Goal: Task Accomplishment & Management: Complete application form

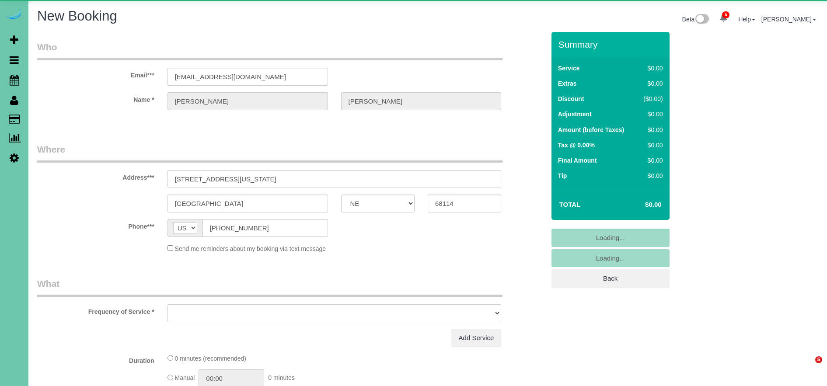
select select "NE"
select select "object:101188"
select select "string:fspay-baa05dd5-b638-47b0-89df-ee3951bb92ad"
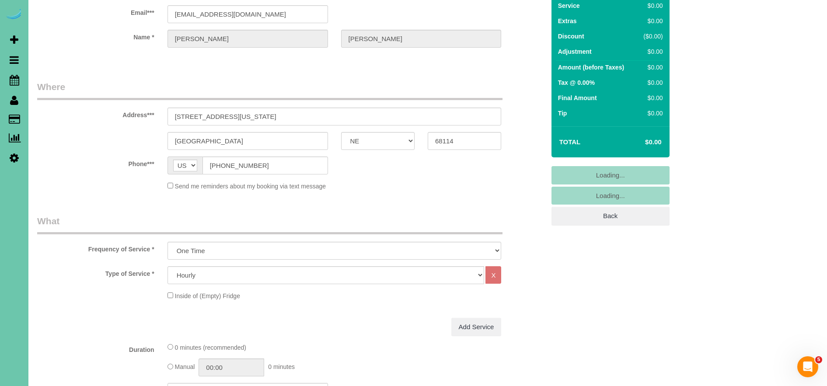
scroll to position [64, 0]
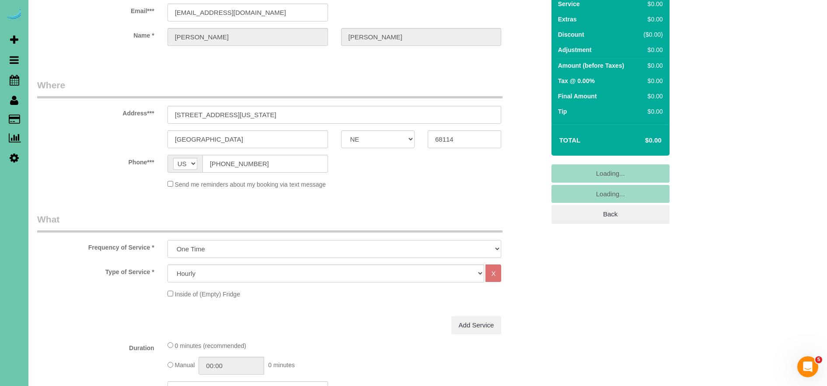
click at [198, 243] on select "One Time Weekly (0% for the First Booking) Bi-Weekly (0% for the First Booking)…" at bounding box center [334, 249] width 334 height 18
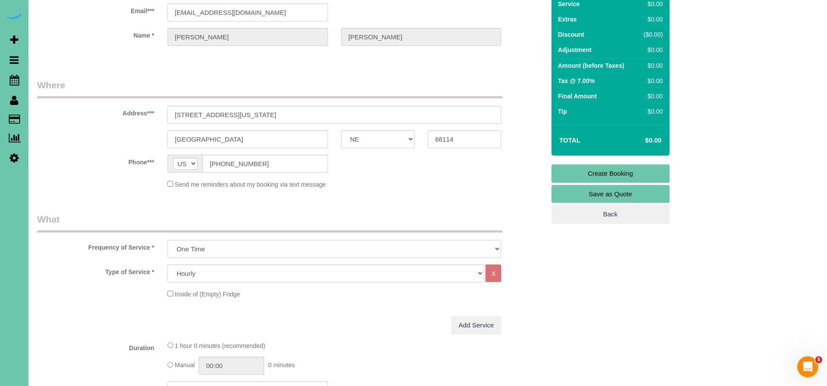
select select "object:101380"
click at [167, 240] on select "One Time Weekly (0% for the First Booking) Bi-Weekly (0% for the First Booking)…" at bounding box center [334, 249] width 334 height 18
click at [229, 274] on select "Hourly 2.5 Hour Custom Clean 3.5 Hour Custom Clean commercial 1000 Square Feet …" at bounding box center [325, 274] width 317 height 18
select select "159"
click at [167, 265] on select "Hourly 2.5 Hour Custom Clean 3.5 Hour Custom Clean commercial 1000 Square Feet …" at bounding box center [325, 274] width 317 height 18
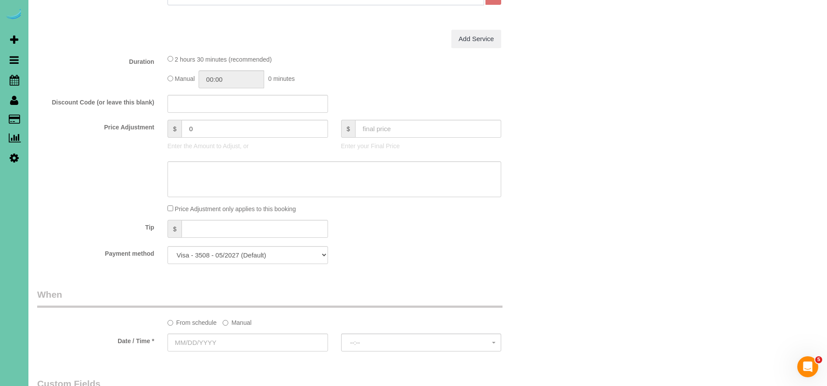
scroll to position [383, 0]
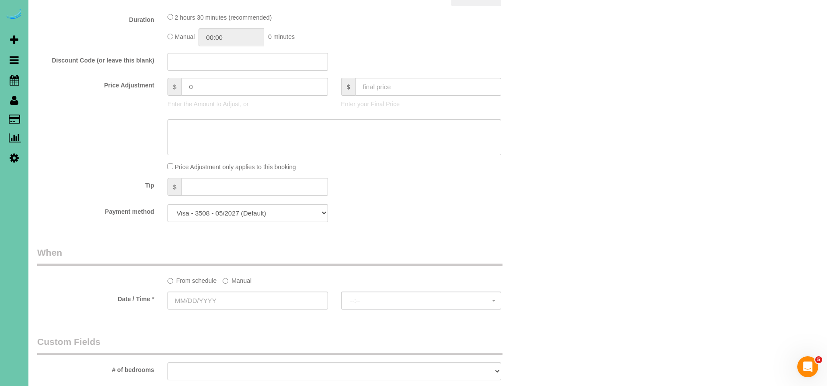
click at [243, 282] on label "Manual" at bounding box center [237, 279] width 29 height 12
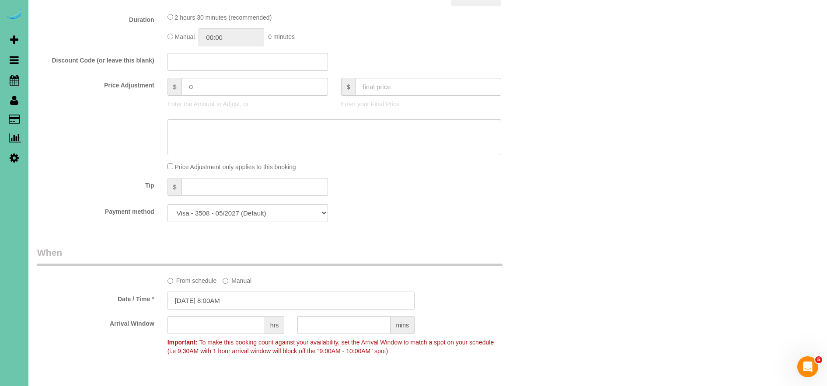
click at [192, 303] on input "[DATE] 8:00AM" at bounding box center [290, 301] width 247 height 18
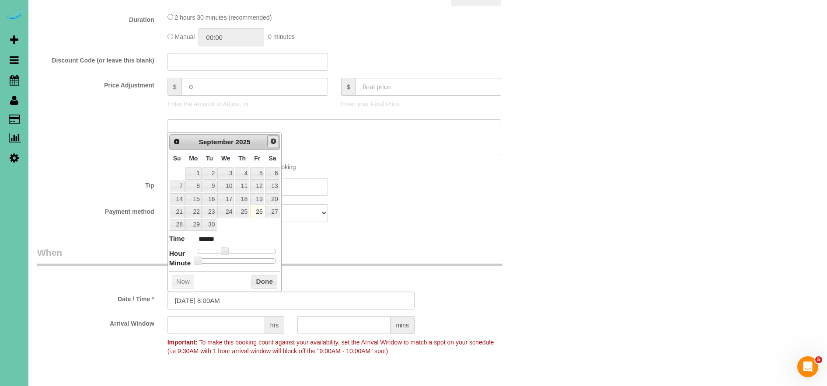
click at [271, 143] on span "Next" at bounding box center [273, 141] width 7 height 7
click at [257, 176] on link "3" at bounding box center [257, 173] width 14 height 12
type input "[DATE] 9:00AM"
type input "******"
type input "[DATE] 10:00AM"
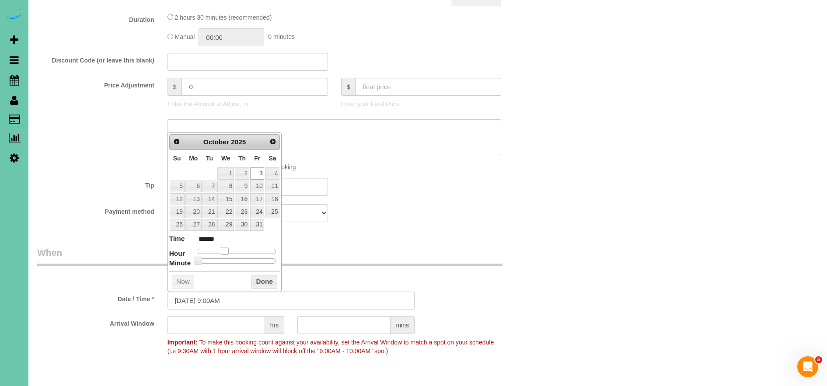
type input "*******"
type input "[DATE] 11:00AM"
type input "*******"
type input "[DATE] 12:00PM"
type input "*******"
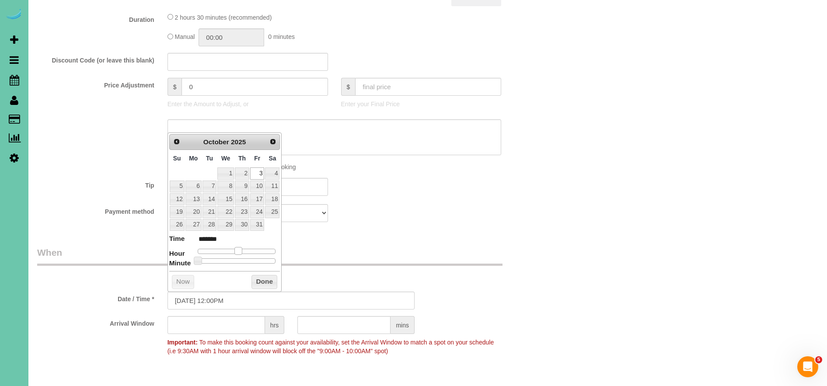
drag, startPoint x: 223, startPoint y: 251, endPoint x: 238, endPoint y: 252, distance: 14.9
click at [238, 252] on span at bounding box center [238, 251] width 8 height 8
drag, startPoint x: 255, startPoint y: 277, endPoint x: 331, endPoint y: 341, distance: 99.5
click at [256, 277] on button "Done" at bounding box center [264, 282] width 26 height 14
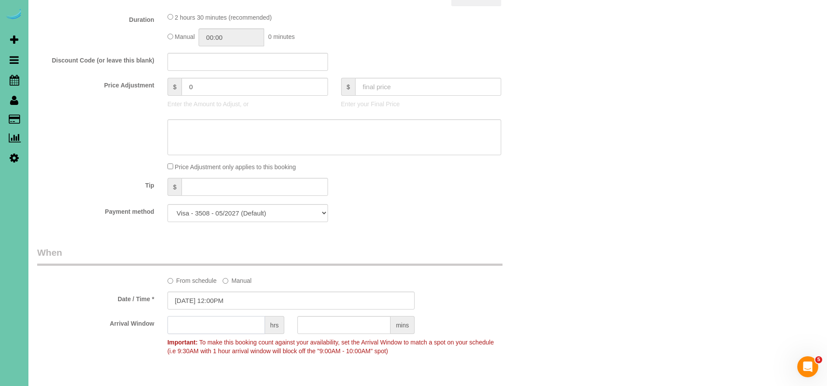
click at [223, 329] on input "text" at bounding box center [216, 325] width 98 height 18
click at [212, 322] on input "1" at bounding box center [216, 325] width 98 height 18
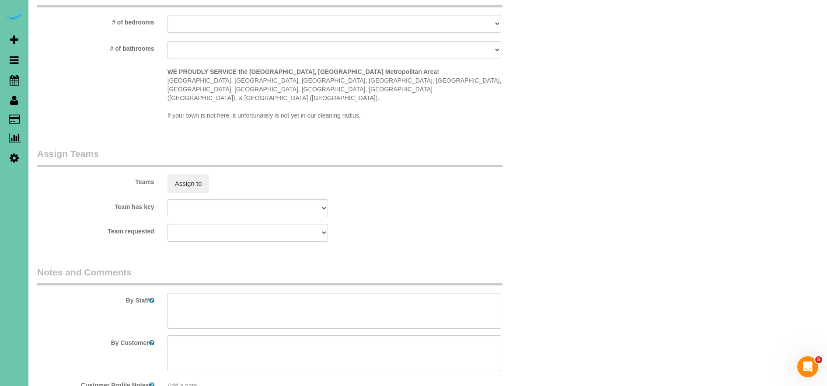
scroll to position [790, 0]
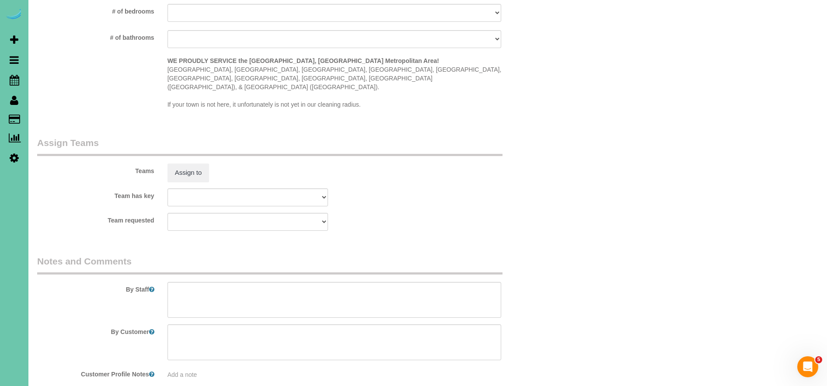
type input "1"
click at [192, 282] on textarea at bounding box center [334, 300] width 334 height 36
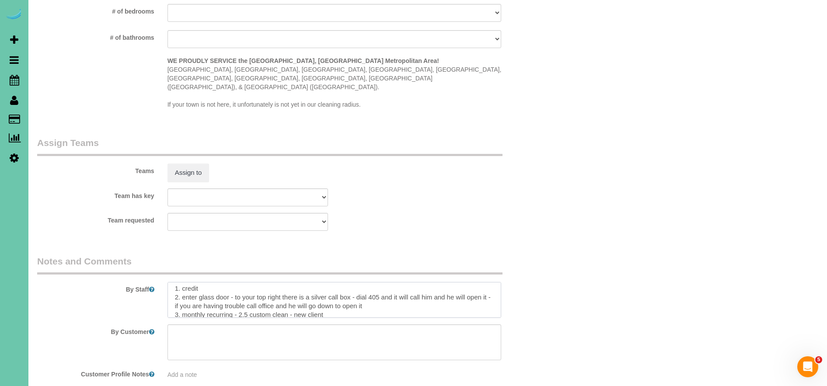
scroll to position [0, 0]
click at [171, 282] on textarea at bounding box center [334, 300] width 334 height 36
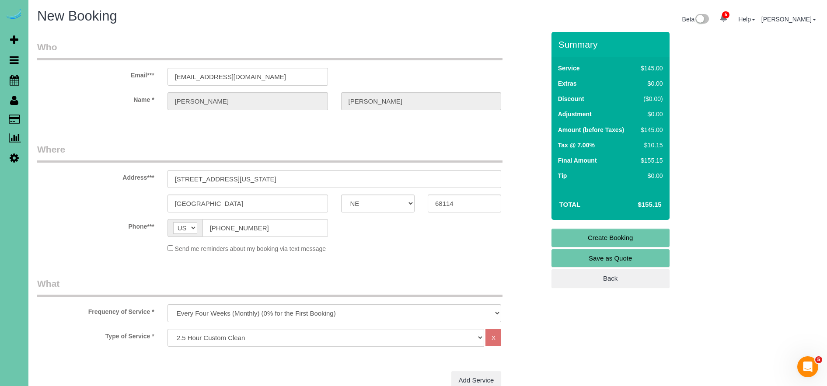
type textarea "*[GEOGRAPHIC_DATA] Apartments* 1. credit 2. enter glass door - to your top righ…"
click at [622, 234] on link "Create Booking" at bounding box center [610, 238] width 118 height 18
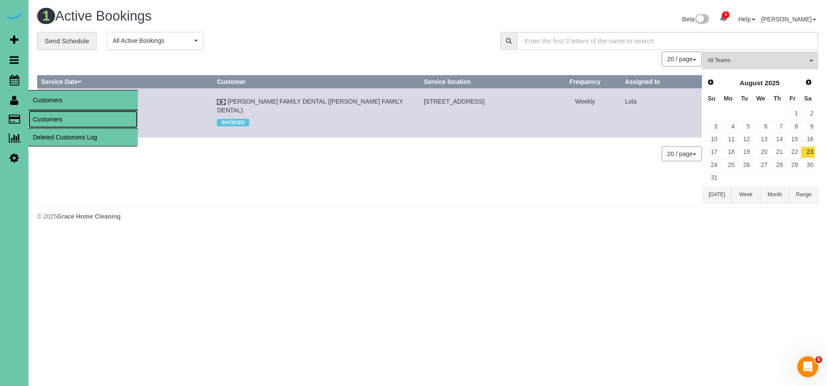
click at [65, 119] on link "Customers" at bounding box center [82, 119] width 109 height 17
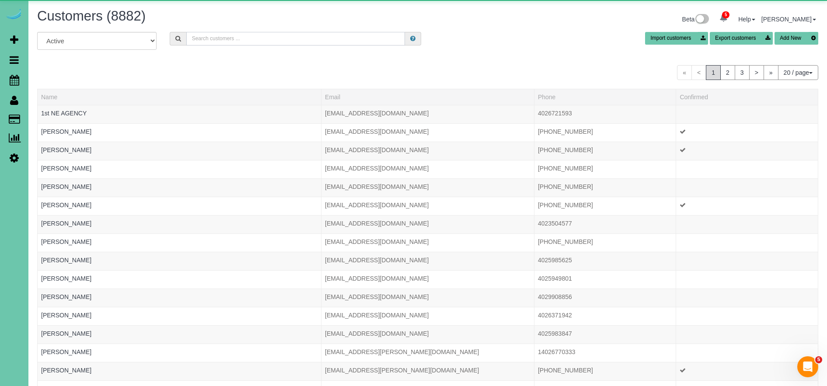
click at [242, 35] on input "text" at bounding box center [295, 39] width 219 height 14
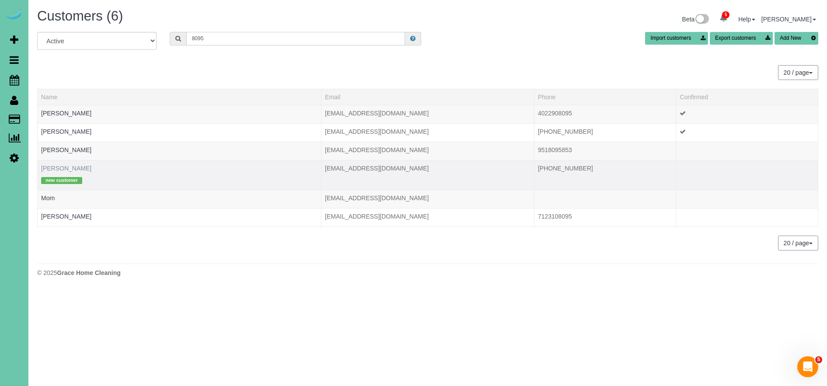
type input "8095"
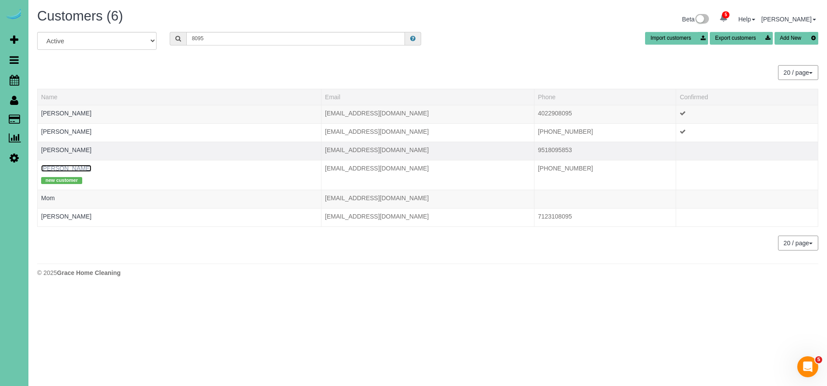
drag, startPoint x: 66, startPoint y: 167, endPoint x: 97, endPoint y: 150, distance: 35.4
click at [66, 167] on link "[PERSON_NAME]" at bounding box center [66, 168] width 50 height 7
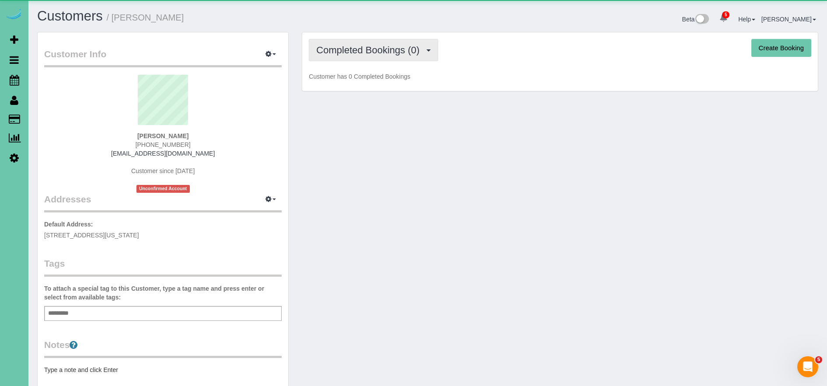
click at [319, 55] on span "Completed Bookings (0)" at bounding box center [370, 50] width 108 height 11
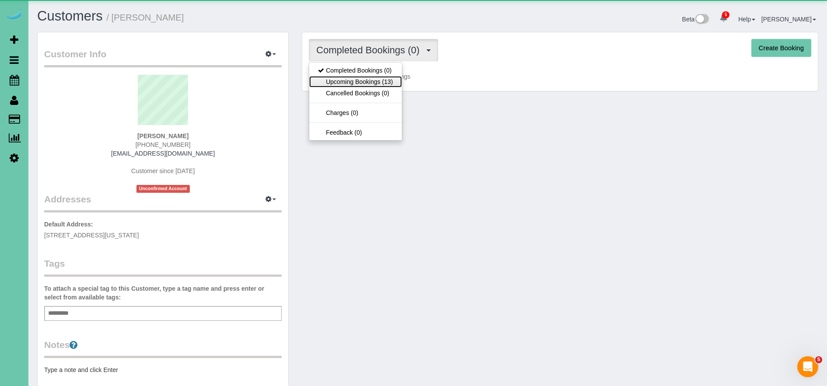
click at [351, 79] on link "Upcoming Bookings (13)" at bounding box center [355, 81] width 92 height 11
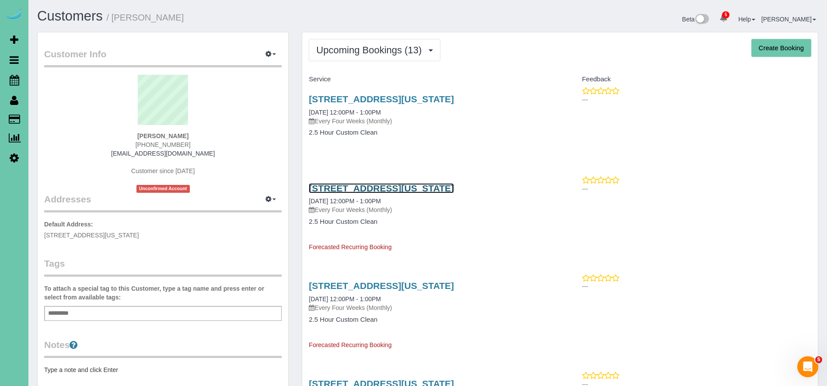
click at [404, 187] on link "[STREET_ADDRESS][US_STATE]" at bounding box center [381, 188] width 145 height 10
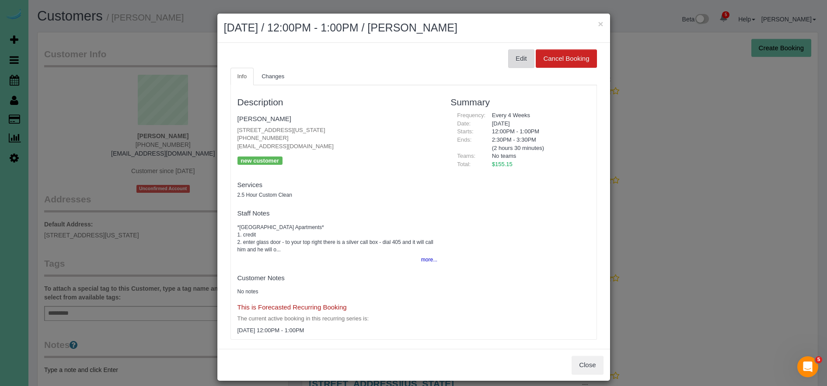
click at [526, 55] on button "Edit" at bounding box center [521, 58] width 26 height 18
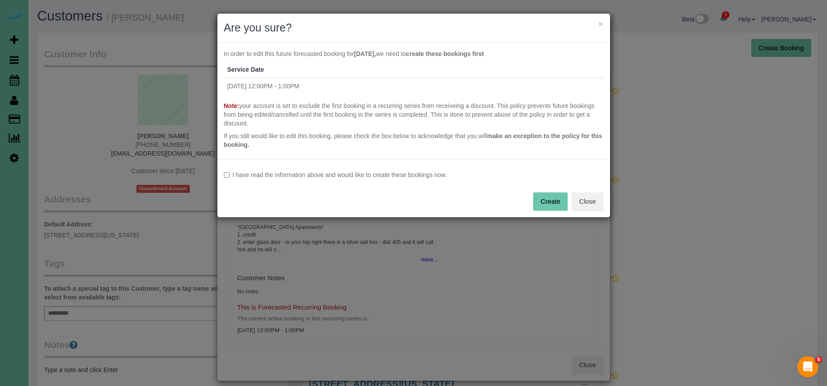
click at [293, 172] on label "I have read the information above and would like to create these bookings now." at bounding box center [414, 175] width 380 height 9
click at [546, 198] on button "Create" at bounding box center [550, 201] width 35 height 18
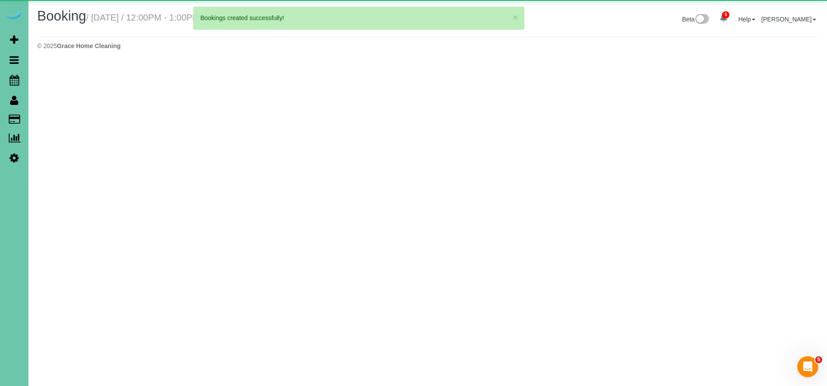
select select "NE"
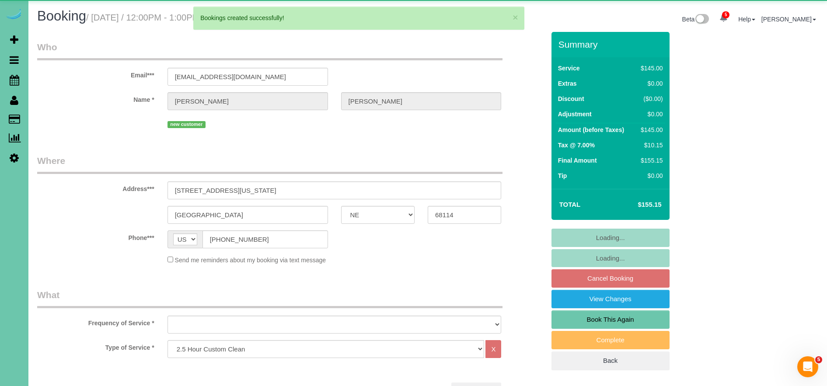
select select "object:103378"
select select "string:fspay-baa05dd5-b638-47b0-89df-ee3951bb92ad"
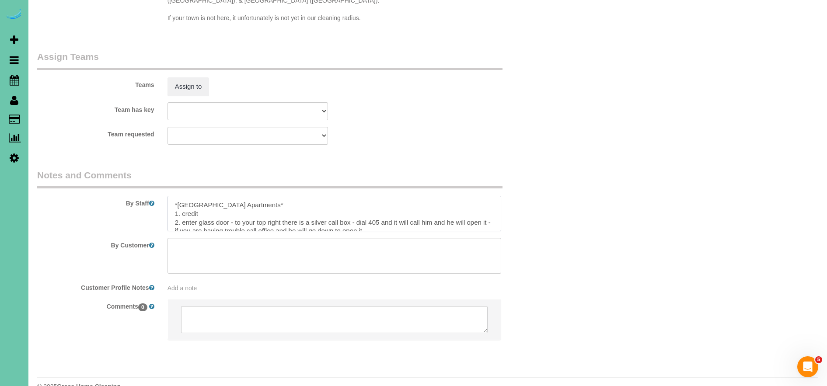
drag, startPoint x: 335, startPoint y: 203, endPoint x: 303, endPoint y: 190, distance: 35.1
click at [301, 196] on textarea at bounding box center [334, 214] width 334 height 36
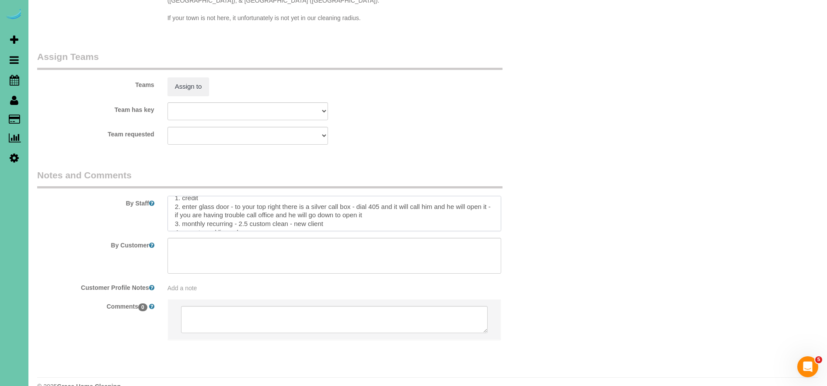
scroll to position [23, 0]
click at [329, 202] on textarea at bounding box center [334, 214] width 334 height 36
drag, startPoint x: 327, startPoint y: 201, endPoint x: 294, endPoint y: 201, distance: 32.8
click at [294, 201] on textarea at bounding box center [334, 214] width 334 height 36
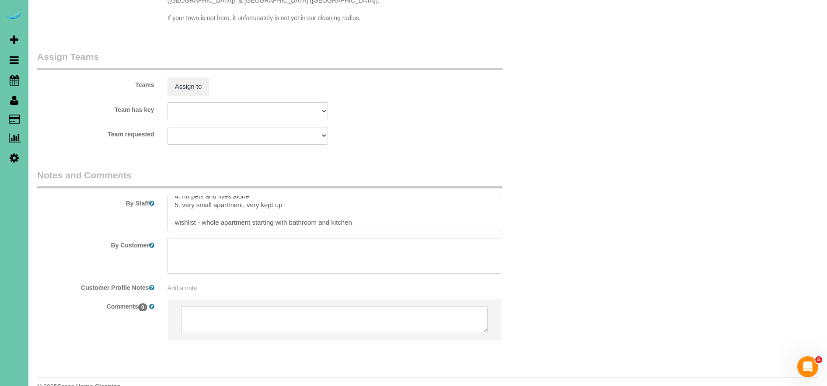
click at [376, 205] on textarea at bounding box center [334, 214] width 334 height 36
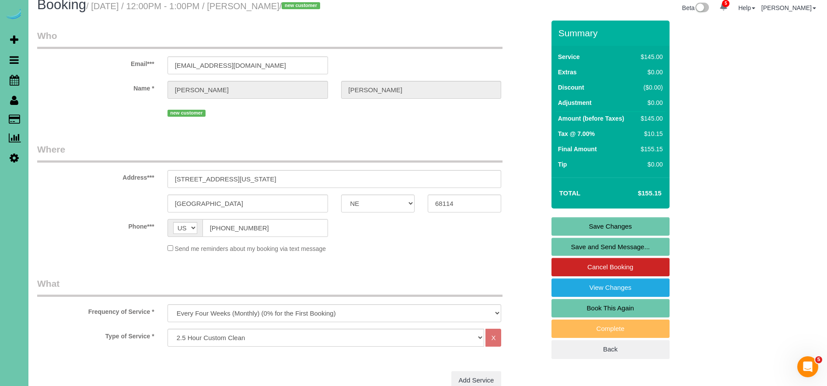
scroll to position [0, 0]
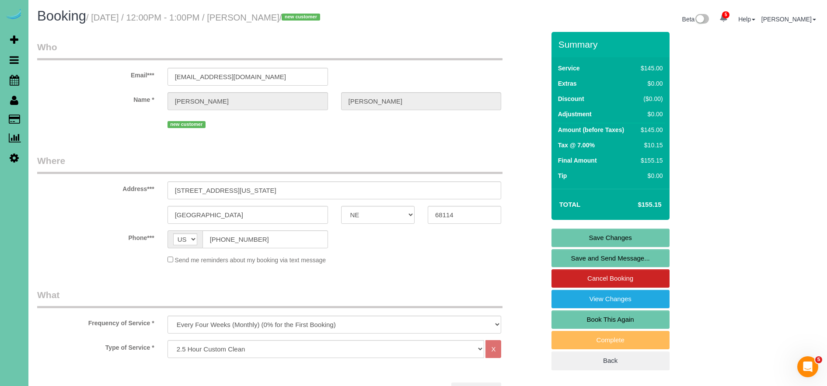
type textarea "*[GEOGRAPHIC_DATA] Apartments* 1. credit 2. enter glass door - to your top righ…"
click at [620, 237] on link "Save Changes" at bounding box center [610, 238] width 118 height 18
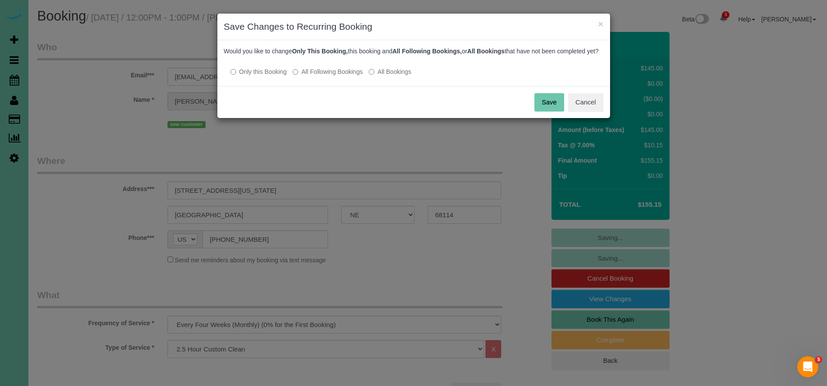
click at [309, 76] on label "All Following Bookings" at bounding box center [328, 71] width 70 height 9
click at [552, 109] on button "Save" at bounding box center [549, 102] width 30 height 18
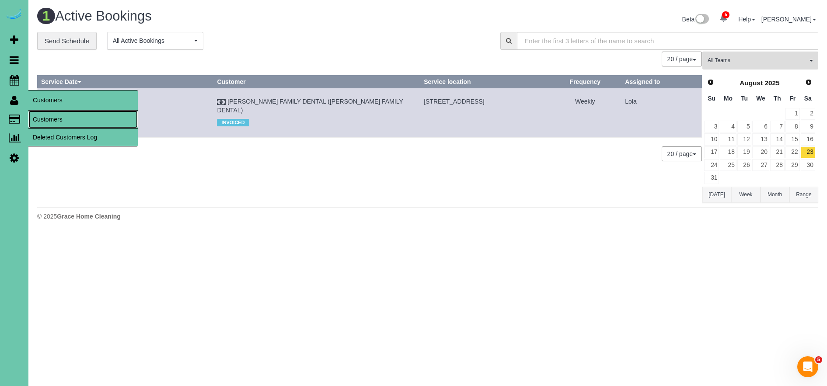
click at [54, 118] on link "Customers" at bounding box center [82, 119] width 109 height 17
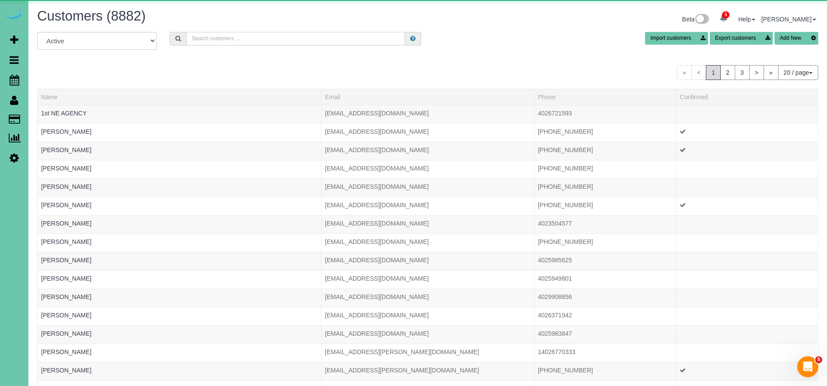
click at [237, 39] on input "text" at bounding box center [295, 39] width 219 height 14
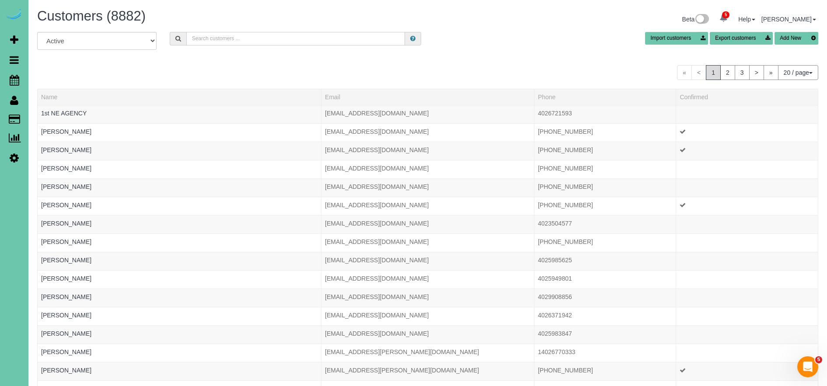
scroll to position [9, 0]
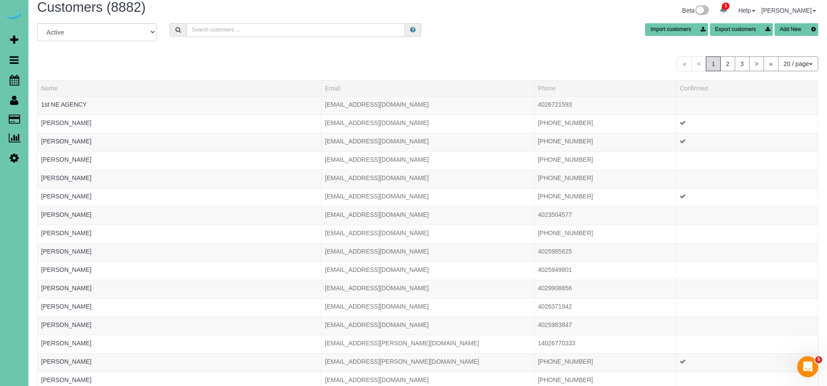
click at [217, 30] on input "text" at bounding box center [295, 30] width 219 height 14
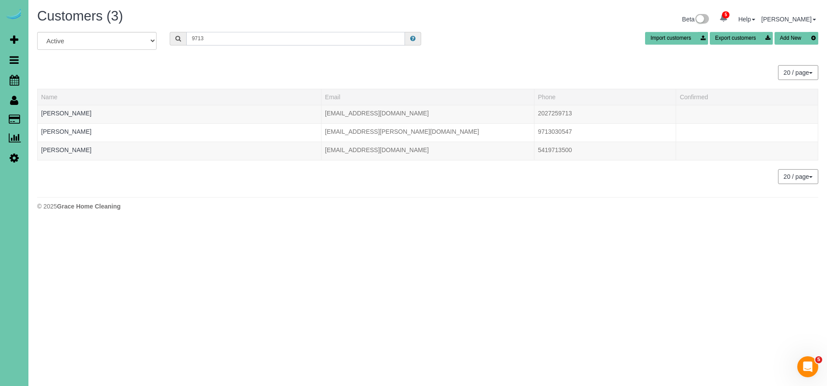
scroll to position [0, 0]
drag, startPoint x: 222, startPoint y: 42, endPoint x: 129, endPoint y: 39, distance: 92.3
click at [129, 39] on div "All Active Archived 9713 Import customers Export customers Add New" at bounding box center [428, 44] width 794 height 24
type input "9713"
click at [792, 42] on button "Add New" at bounding box center [796, 38] width 44 height 13
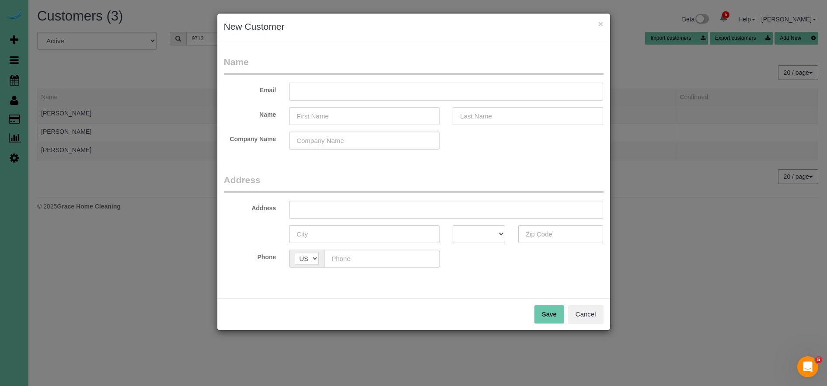
click at [324, 95] on input "text" at bounding box center [446, 92] width 314 height 18
type input "[EMAIL_ADDRESS][DOMAIN_NAME]"
click at [308, 115] on input "text" at bounding box center [364, 116] width 150 height 18
type input "[PERSON_NAME]"
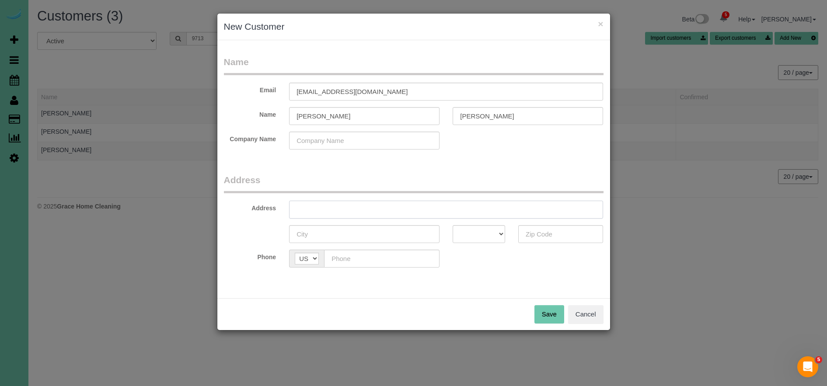
click at [372, 206] on input "text" at bounding box center [446, 210] width 314 height 18
type input "[STREET_ADDRESS]"
click at [355, 239] on input "text" at bounding box center [364, 234] width 150 height 18
type input "[GEOGRAPHIC_DATA]"
click at [471, 230] on select "AK AL AR AZ CA CO CT DC DE FL [GEOGRAPHIC_DATA] HI IA ID IL IN KS [GEOGRAPHIC_D…" at bounding box center [479, 234] width 52 height 18
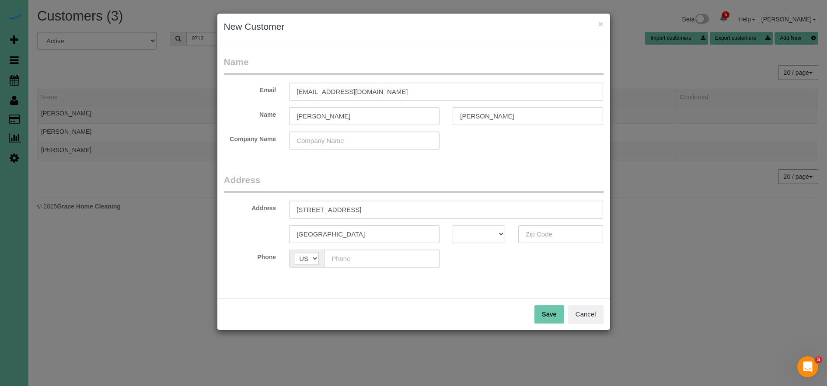
select select "NE"
click at [453, 225] on select "AK AL AR AZ CA CO CT DC DE FL [GEOGRAPHIC_DATA] HI IA ID IL IN KS [GEOGRAPHIC_D…" at bounding box center [479, 234] width 52 height 18
click at [562, 228] on input "text" at bounding box center [560, 234] width 85 height 18
type input "68116"
click at [356, 264] on input "text" at bounding box center [381, 259] width 115 height 18
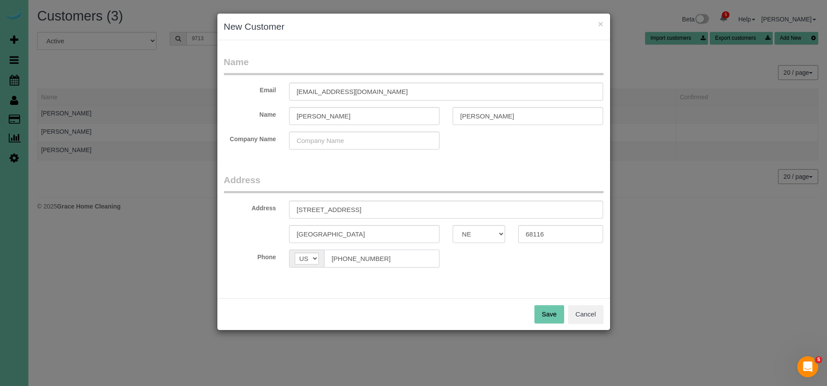
type input "[PHONE_NUMBER]"
click at [551, 314] on button "Save" at bounding box center [549, 314] width 30 height 18
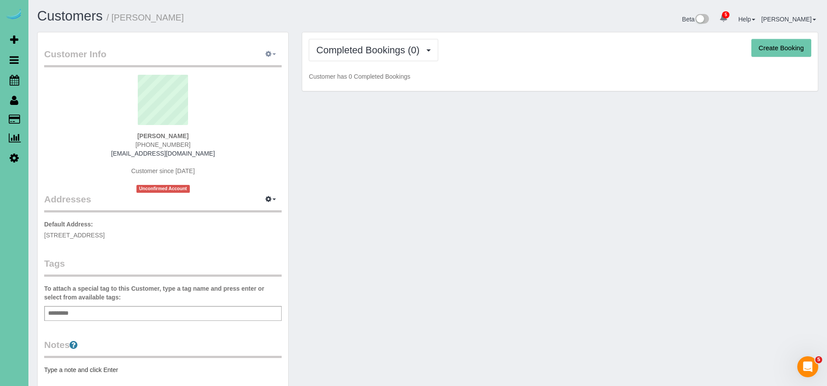
click at [270, 52] on icon "button" at bounding box center [268, 53] width 6 height 5
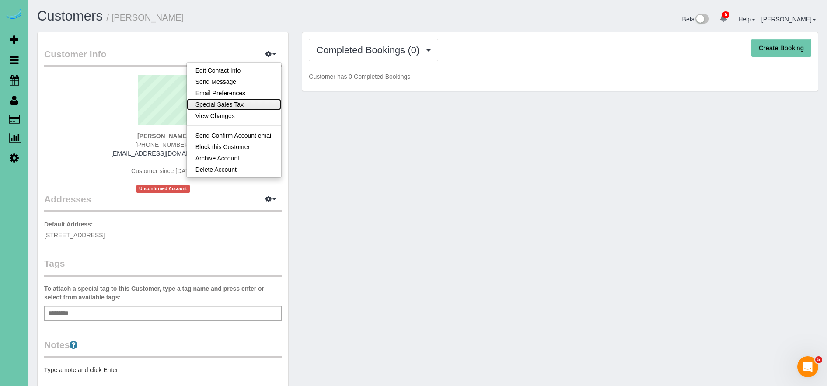
click at [241, 106] on link "Special Sales Tax" at bounding box center [234, 104] width 95 height 11
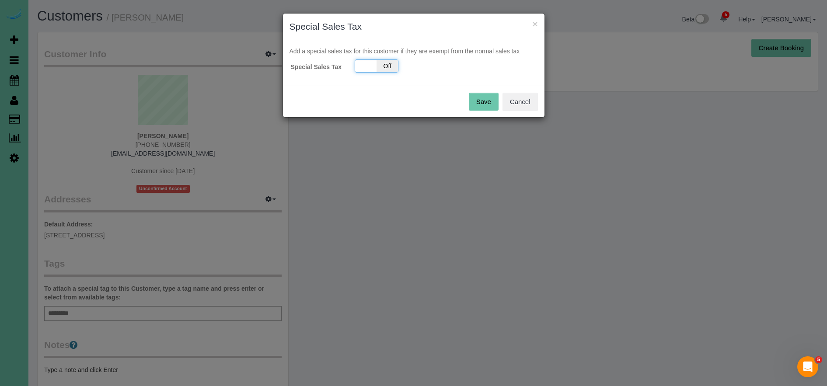
click at [374, 66] on div "On Off" at bounding box center [377, 65] width 44 height 13
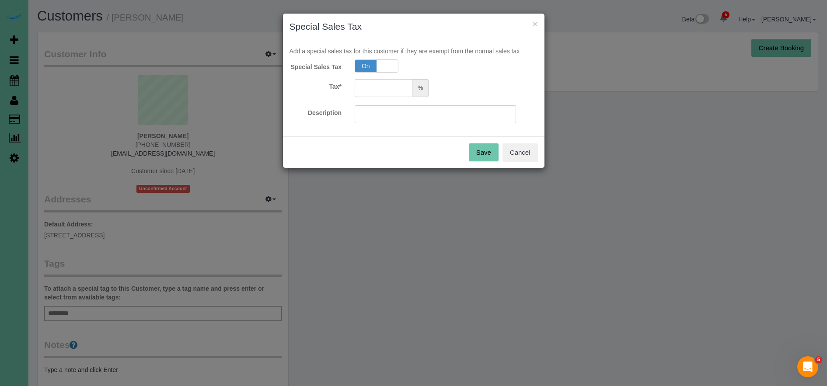
click at [381, 92] on input "text" at bounding box center [384, 88] width 58 height 18
type input "5.5"
click at [421, 116] on input "text" at bounding box center [435, 114] width 161 height 18
type input "5.5"
click at [486, 149] on button "Save" at bounding box center [484, 152] width 30 height 18
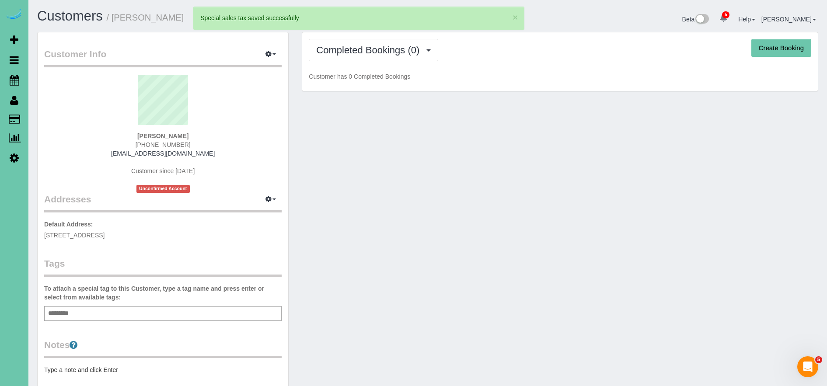
click at [776, 49] on button "Create Booking" at bounding box center [781, 48] width 60 height 18
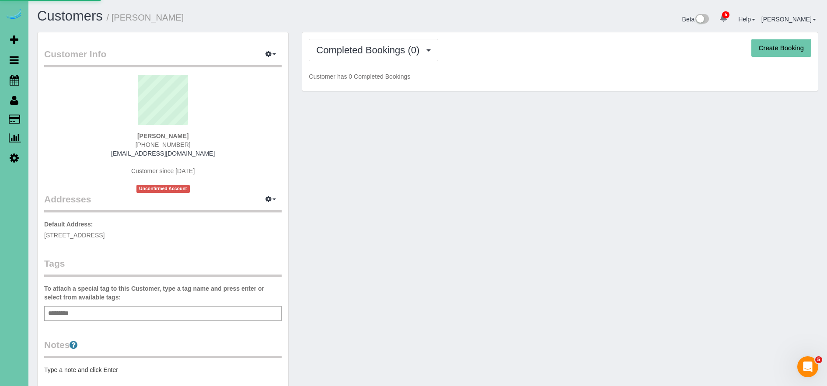
select select "NE"
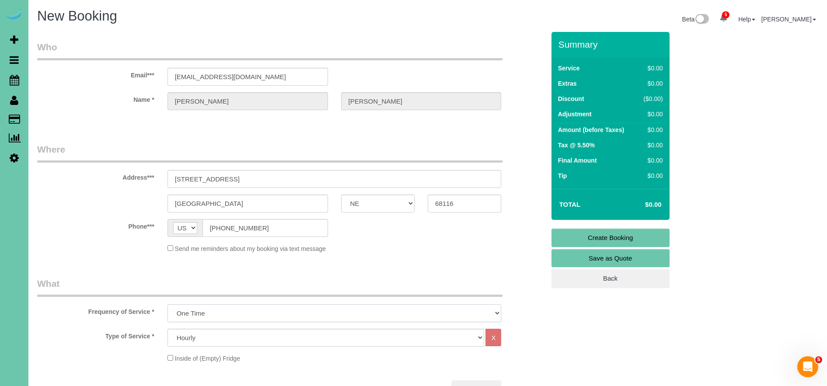
click at [261, 312] on select "One Time Weekly (0% for the First Booking) Bi-Weekly (0% for the First Booking)…" at bounding box center [334, 313] width 334 height 18
click at [167, 304] on select "One Time Weekly (0% for the First Booking) Bi-Weekly (0% for the First Booking)…" at bounding box center [334, 313] width 334 height 18
click at [249, 335] on select "Hourly 2.5 Hour Custom Clean 3.5 Hour Custom Clean commercial 1000 Square Feet …" at bounding box center [325, 338] width 317 height 18
click at [240, 311] on select "One Time Weekly (0% for the First Booking) Bi-Weekly (0% for the First Booking)…" at bounding box center [334, 313] width 334 height 18
select select "object:105061"
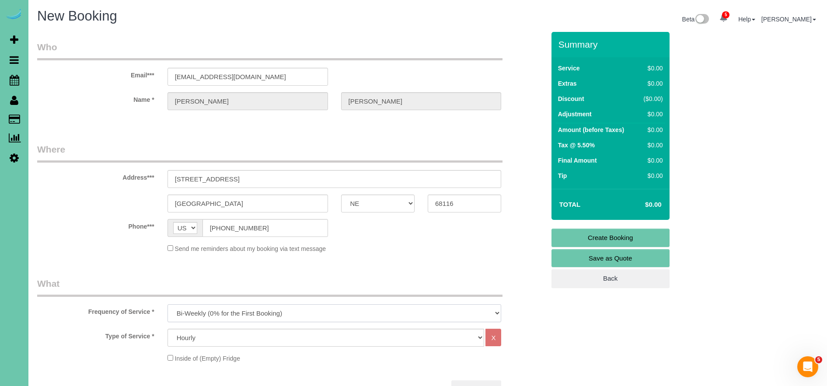
click at [167, 304] on select "One Time Weekly (0% for the First Booking) Bi-Weekly (0% for the First Booking)…" at bounding box center [334, 313] width 334 height 18
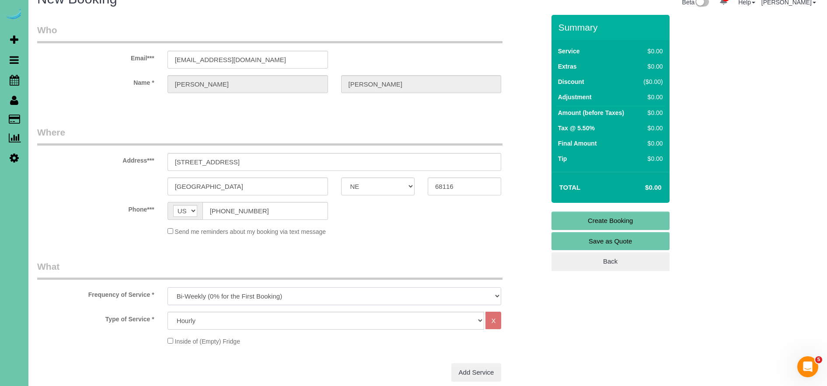
scroll to position [32, 0]
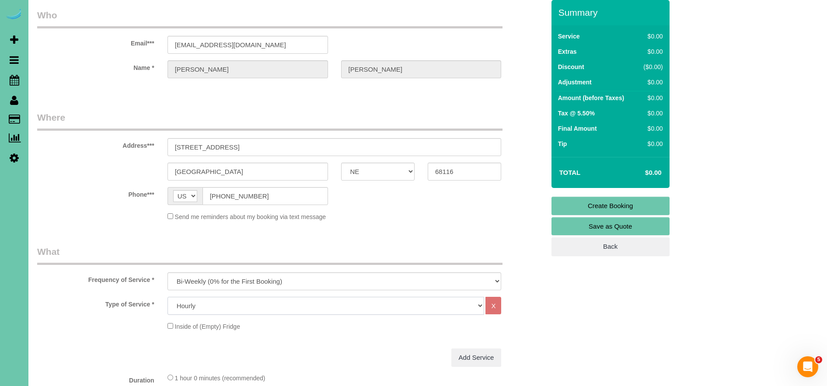
click at [238, 312] on select "Hourly 2.5 Hour Custom Clean 3.5 Hour Custom Clean commercial 1000 Square Feet …" at bounding box center [325, 306] width 317 height 18
select select "68"
click at [167, 297] on select "Hourly 2.5 Hour Custom Clean 3.5 Hour Custom Clean commercial 1000 Square Feet …" at bounding box center [325, 306] width 317 height 18
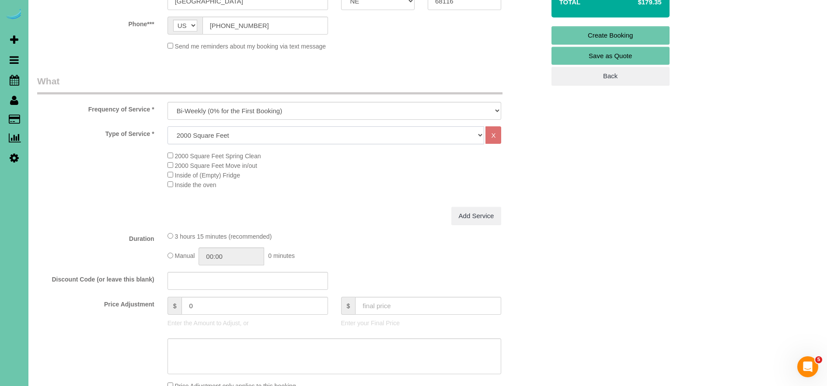
scroll to position [223, 0]
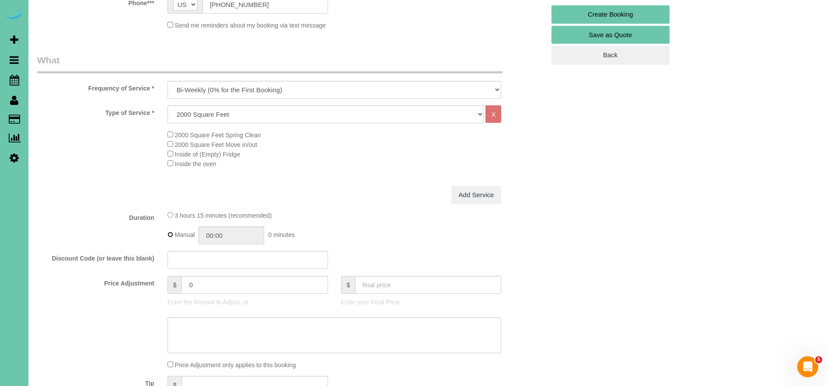
type input "03:15"
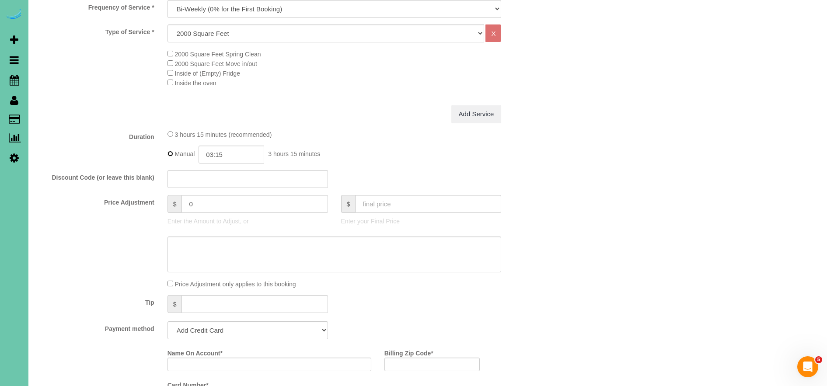
scroll to position [308, 0]
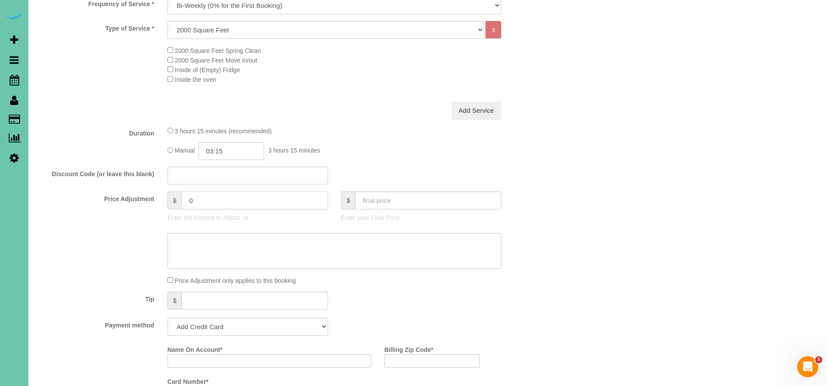
click at [209, 199] on input "0" at bounding box center [254, 201] width 146 height 18
drag, startPoint x: 122, startPoint y: 193, endPoint x: 71, endPoint y: 192, distance: 51.2
click at [73, 192] on div "Price Adjustment $ 0 Enter the Amount to Adjust, or $ Enter your Final Price" at bounding box center [291, 209] width 521 height 35
type input "0"
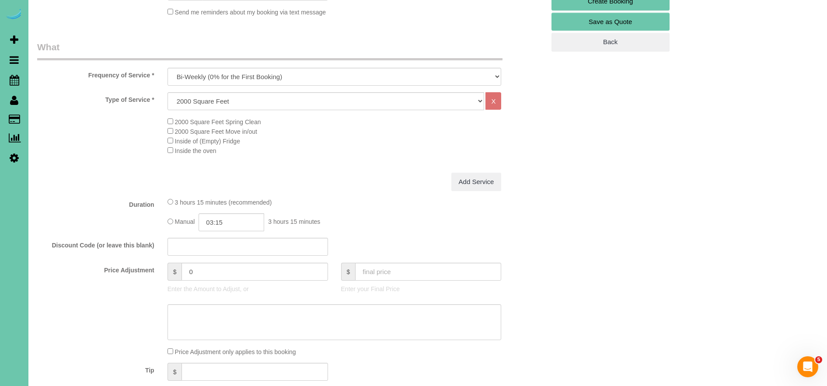
scroll to position [244, 0]
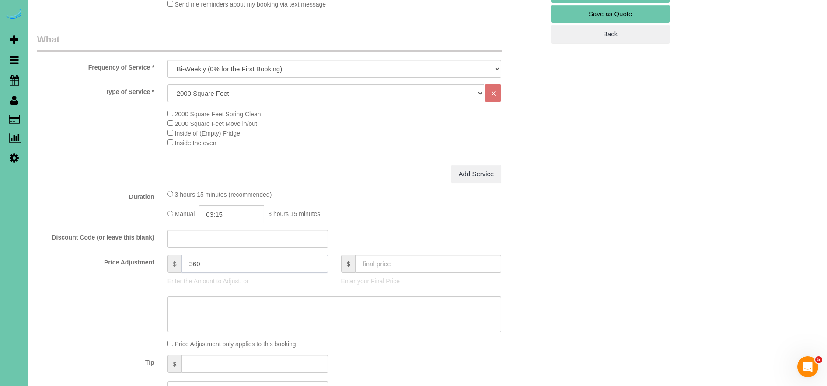
type input "360"
click at [312, 202] on div "3 hours 15 minutes (recommended) Manual 03:15 3 hours 15 minutes" at bounding box center [334, 206] width 347 height 34
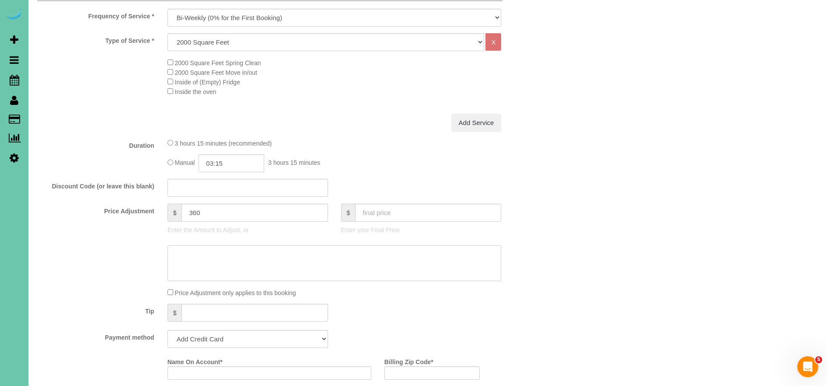
click at [272, 258] on textarea at bounding box center [334, 263] width 334 height 36
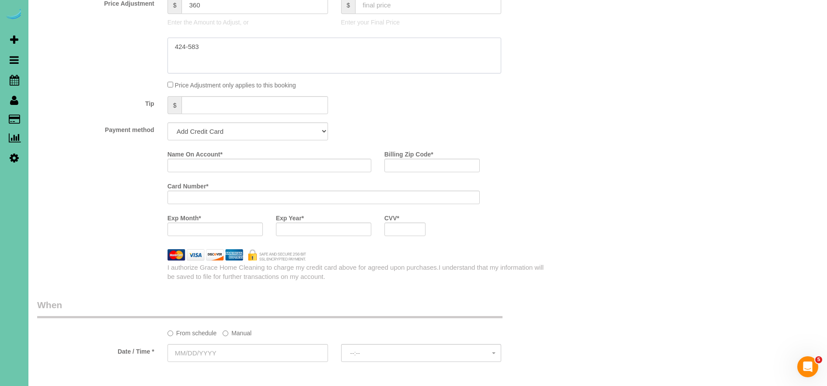
scroll to position [541, 0]
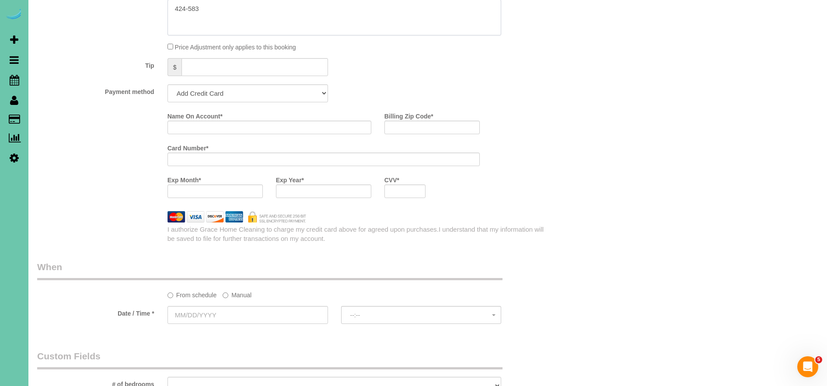
type textarea "424-583"
click at [237, 88] on select "Add Credit Card Cash Check Paypal" at bounding box center [247, 93] width 160 height 18
select select "string:check"
click at [167, 84] on select "Add Credit Card Cash Check Paypal" at bounding box center [247, 93] width 160 height 18
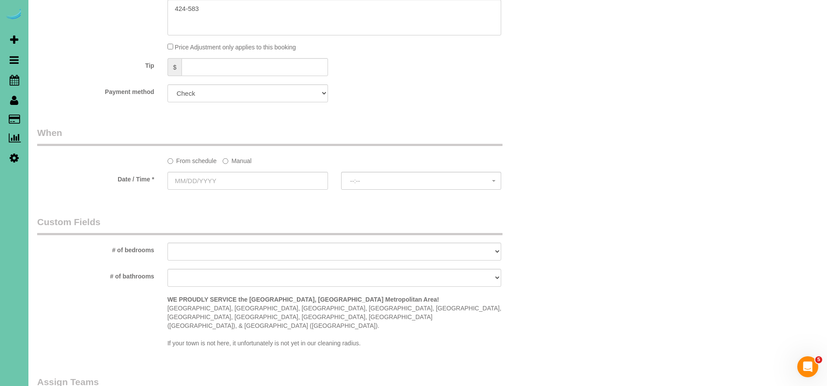
click at [235, 160] on label "Manual" at bounding box center [237, 159] width 29 height 12
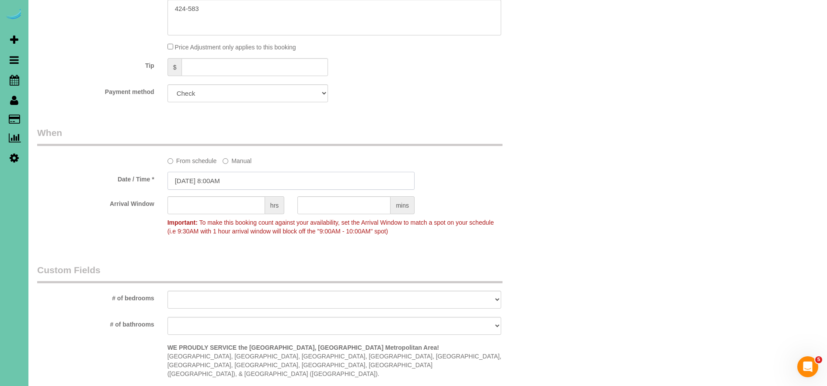
click at [193, 184] on input "[DATE] 8:00AM" at bounding box center [290, 181] width 247 height 18
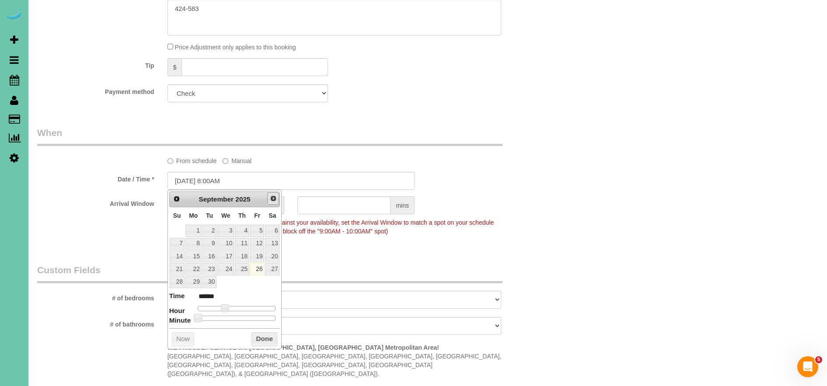
click at [274, 199] on span "Next" at bounding box center [273, 198] width 7 height 7
click at [198, 259] on link "13" at bounding box center [193, 257] width 16 height 12
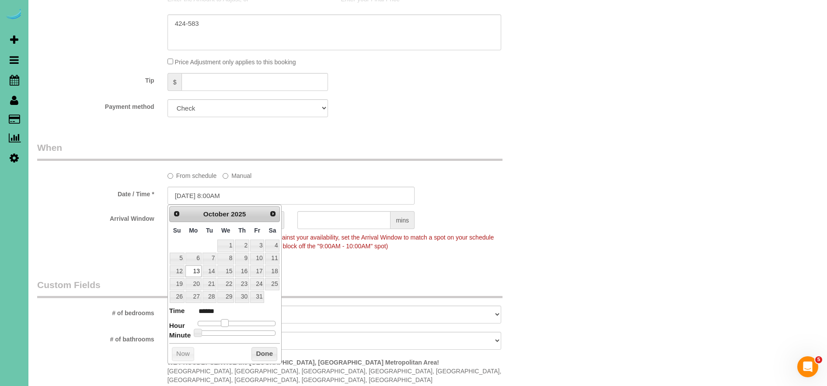
scroll to position [527, 0]
type input "[DATE] 9:00AM"
type input "******"
type input "[DATE] 10:00AM"
type input "*******"
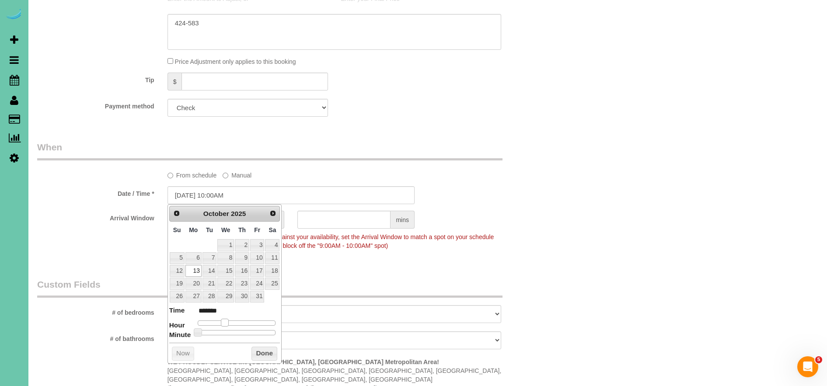
type input "[DATE] 11:00AM"
type input "*******"
type input "[DATE] 12:00PM"
type input "*******"
type input "[DATE] 1:00PM"
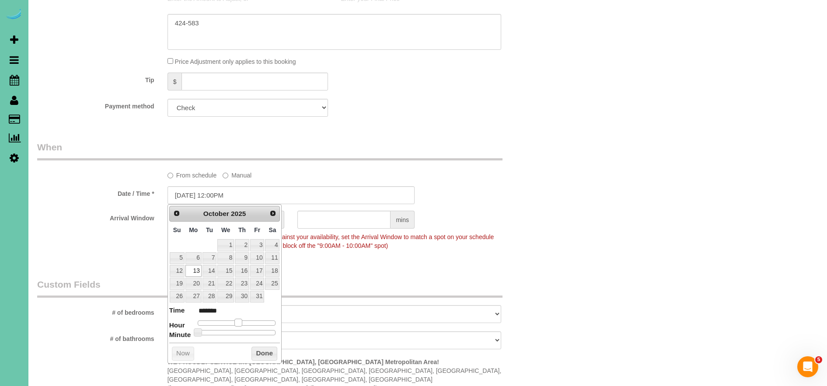
type input "******"
type input "[DATE] 12:00PM"
type input "*******"
drag, startPoint x: 225, startPoint y: 322, endPoint x: 248, endPoint y: 338, distance: 28.2
click at [239, 324] on span at bounding box center [238, 323] width 8 height 8
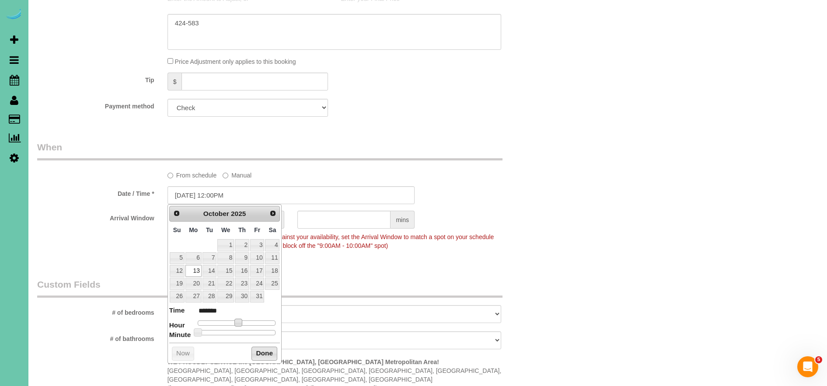
drag, startPoint x: 265, startPoint y: 353, endPoint x: 262, endPoint y: 296, distance: 56.9
click at [265, 353] on button "Done" at bounding box center [264, 354] width 26 height 14
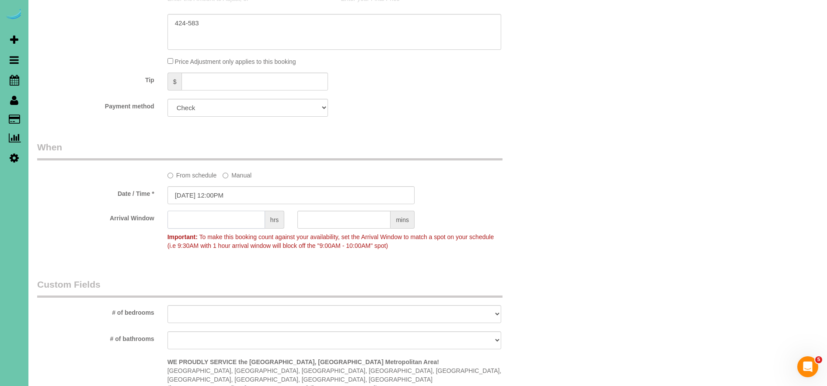
click at [226, 226] on input "text" at bounding box center [216, 220] width 98 height 18
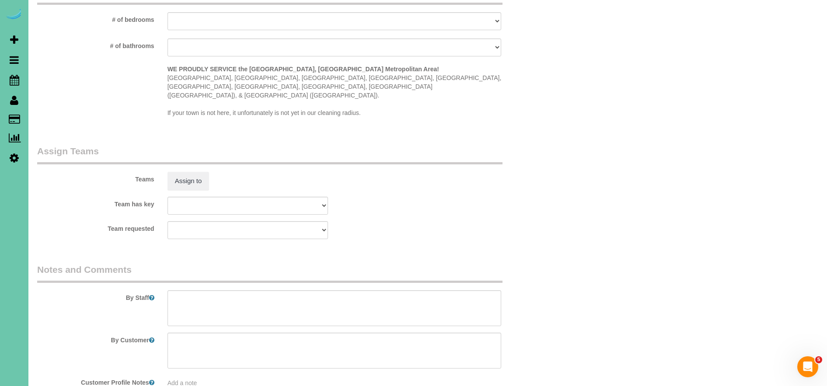
scroll to position [858, 0]
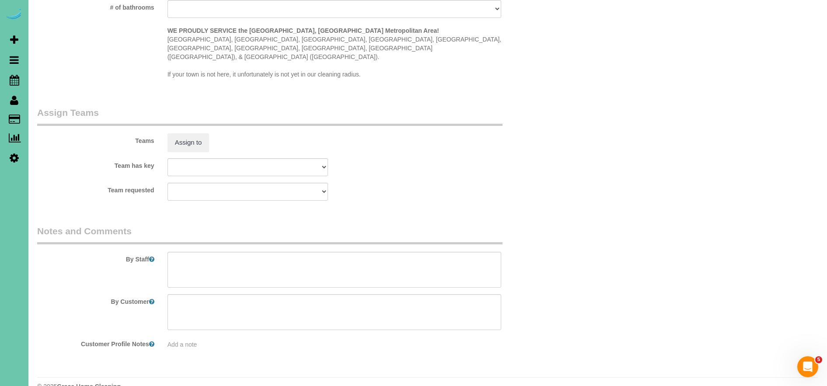
type input "1"
click at [235, 262] on textarea at bounding box center [334, 270] width 334 height 36
drag, startPoint x: 242, startPoint y: 257, endPoint x: 286, endPoint y: 255, distance: 44.2
click at [286, 255] on textarea at bounding box center [334, 270] width 334 height 36
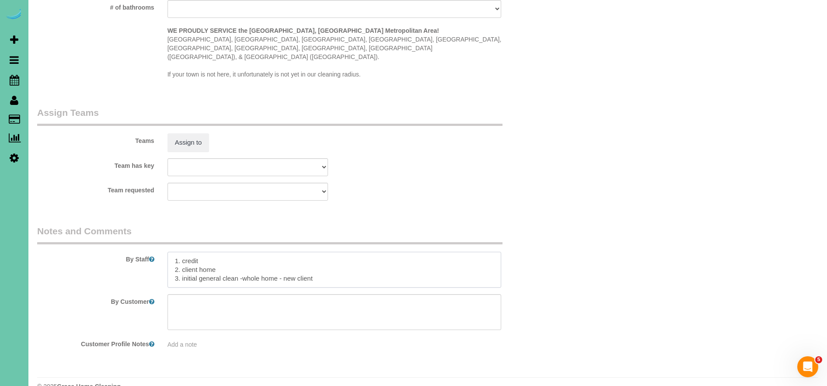
click at [328, 259] on textarea at bounding box center [334, 270] width 334 height 36
paste textarea "Dirt level 1-5 : (Client keeps home in good shape or had previous cleaning serv…"
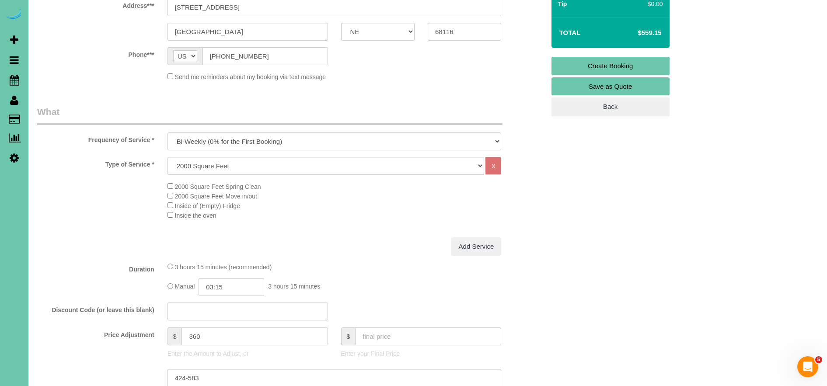
scroll to position [0, 0]
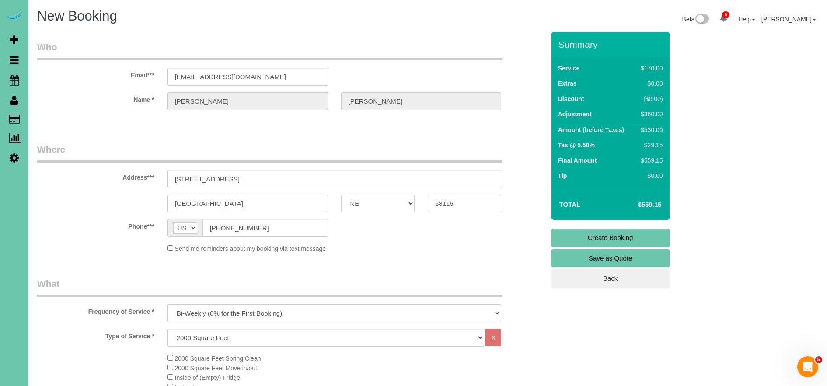
type textarea "1. credit 2. client home 3. initial general clean -whole home - new client 4. c…"
click at [615, 236] on link "Create Booking" at bounding box center [610, 238] width 118 height 18
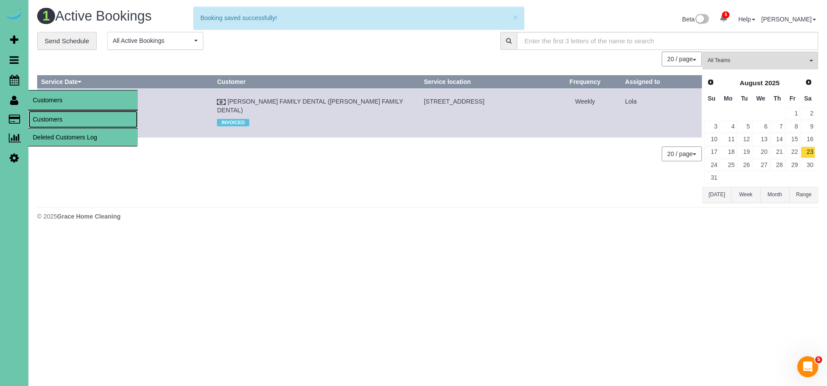
click at [59, 121] on link "Customers" at bounding box center [82, 119] width 109 height 17
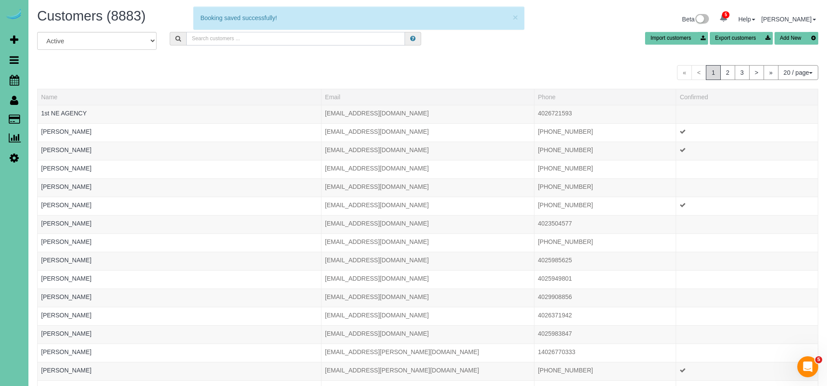
click at [229, 42] on input "text" at bounding box center [295, 39] width 219 height 14
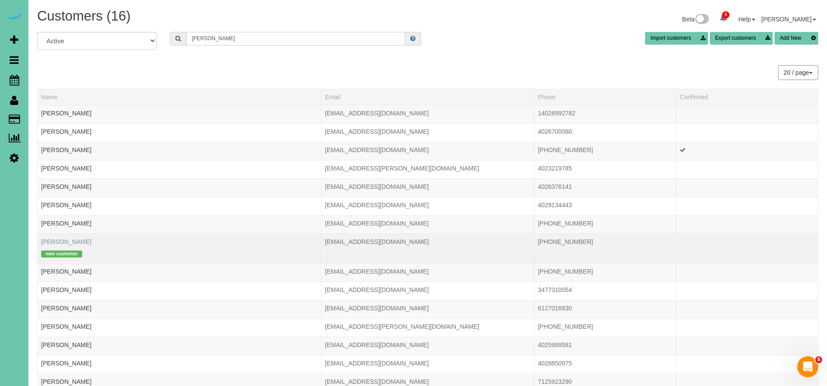
type input "[PERSON_NAME]"
click at [60, 242] on link "[PERSON_NAME]" at bounding box center [66, 241] width 50 height 7
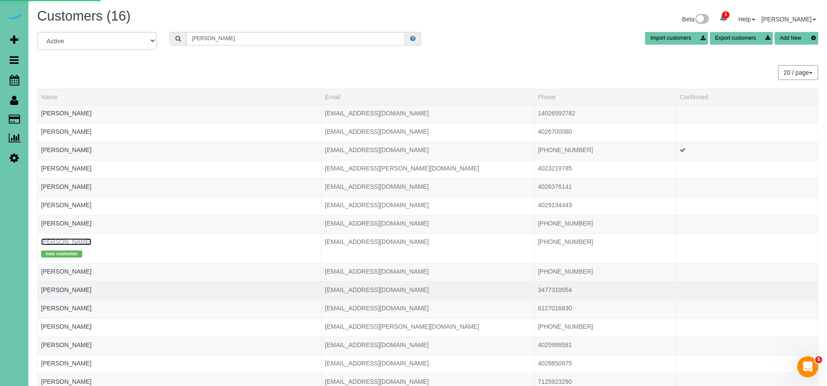
scroll to position [45, 0]
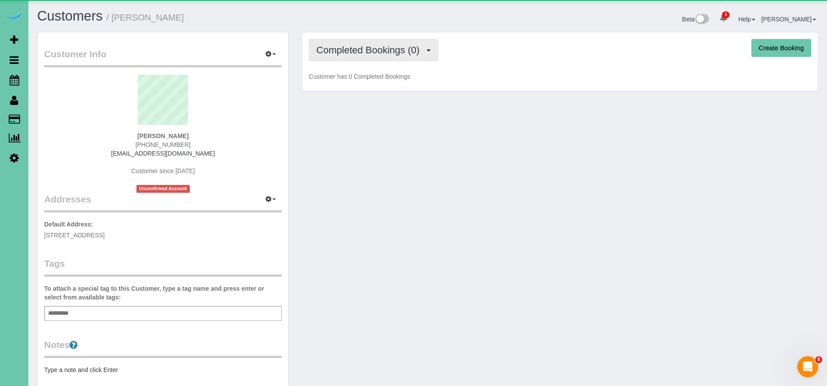
click at [417, 57] on button "Completed Bookings (0)" at bounding box center [373, 50] width 129 height 22
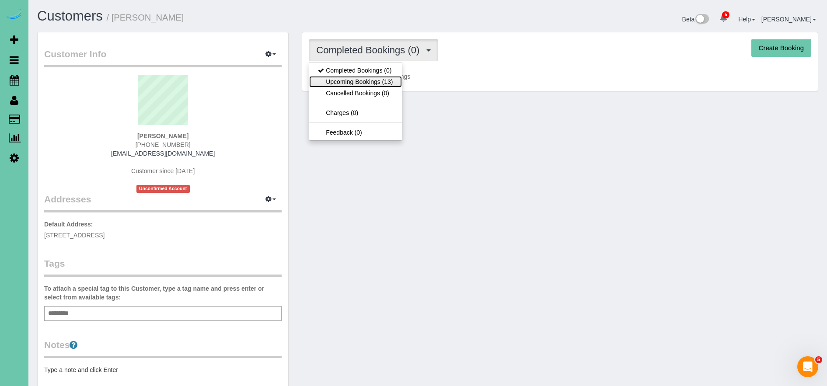
click at [389, 84] on link "Upcoming Bookings (13)" at bounding box center [355, 81] width 92 height 11
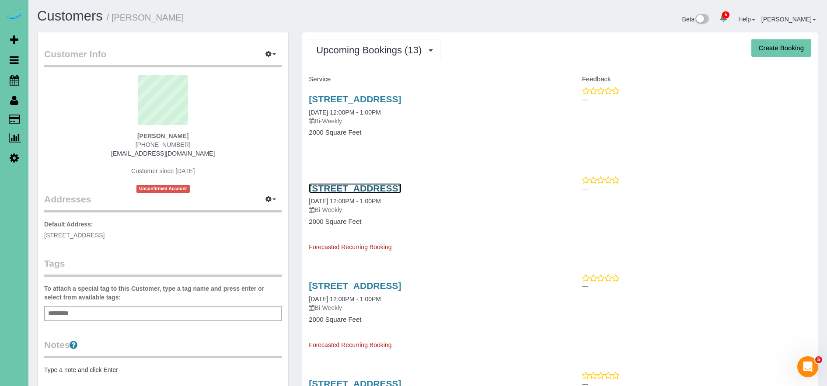
click at [401, 190] on link "[STREET_ADDRESS]" at bounding box center [355, 188] width 92 height 10
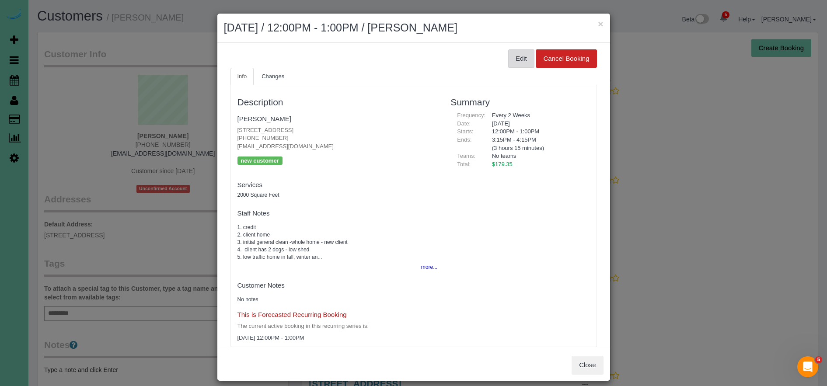
click at [524, 58] on button "Edit" at bounding box center [521, 58] width 26 height 18
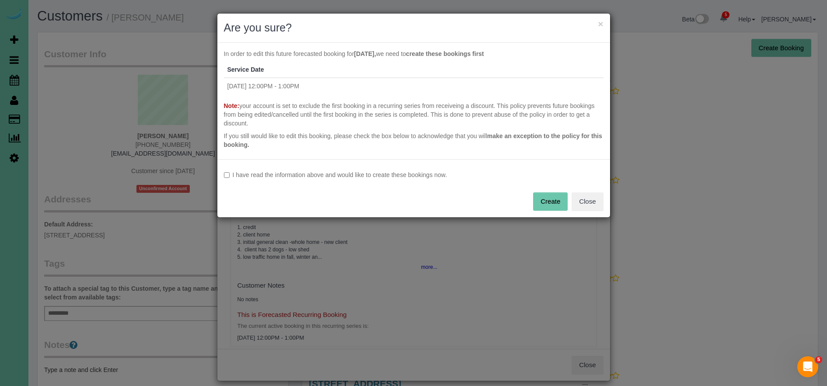
click at [272, 176] on label "I have read the information above and would like to create these bookings now." at bounding box center [414, 175] width 380 height 9
click at [542, 200] on button "Create" at bounding box center [550, 201] width 35 height 18
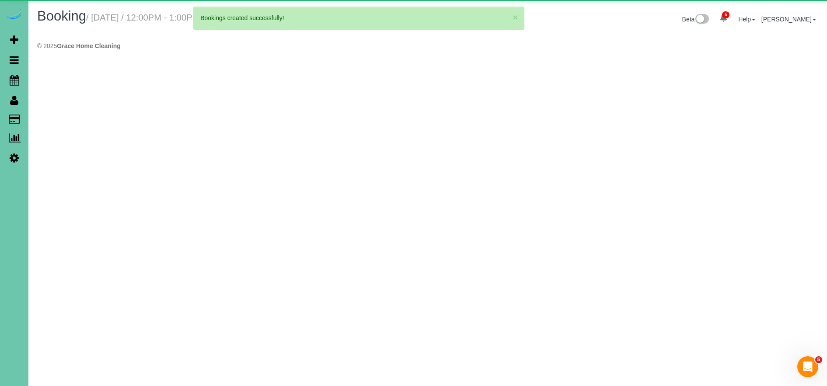
select select "NE"
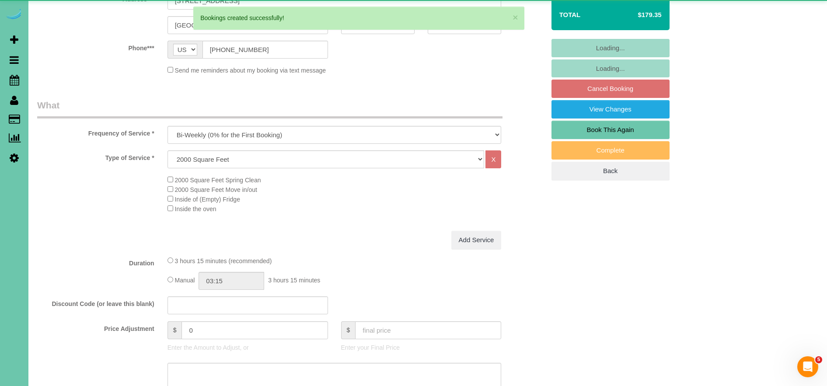
select select "object:107130"
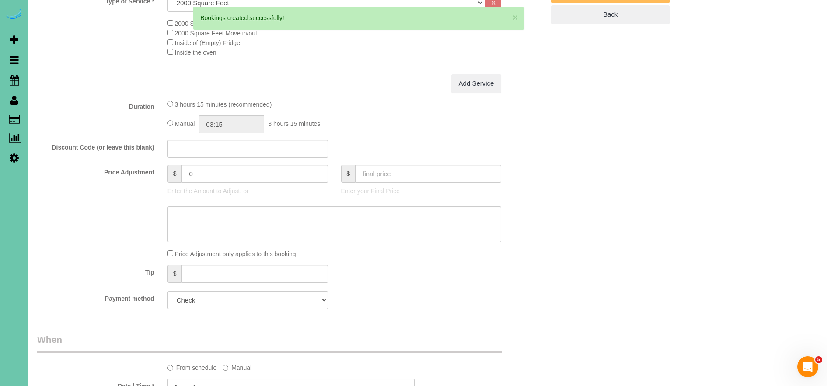
scroll to position [365, 0]
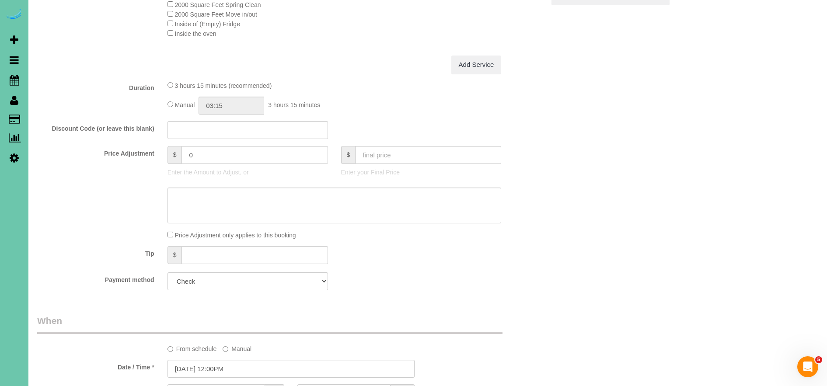
click at [300, 74] on fieldset "What Frequency of Service * One Time Weekly (0% for the First Booking) Bi-Weekl…" at bounding box center [291, 109] width 508 height 373
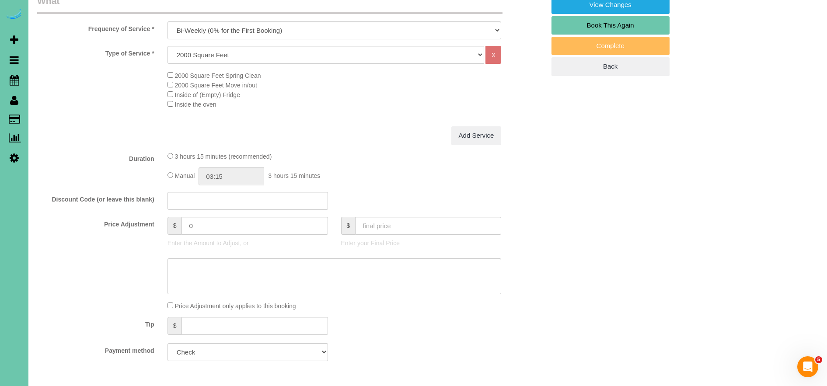
scroll to position [322, 0]
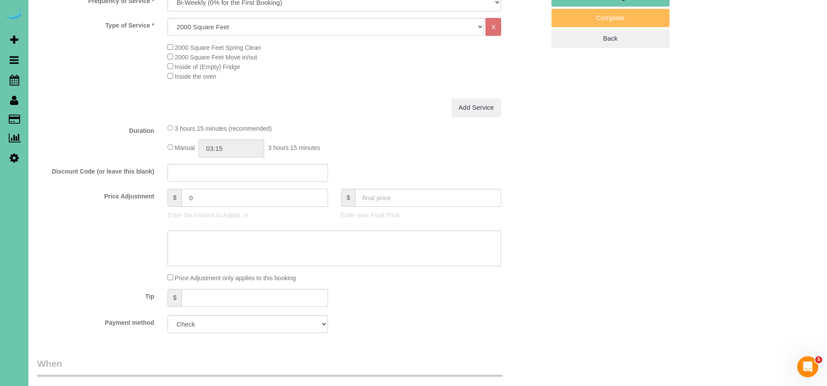
drag, startPoint x: 183, startPoint y: 200, endPoint x: 164, endPoint y: 199, distance: 18.8
click at [165, 199] on div "$ 0 Enter the Amount to Adjust, or" at bounding box center [248, 206] width 174 height 35
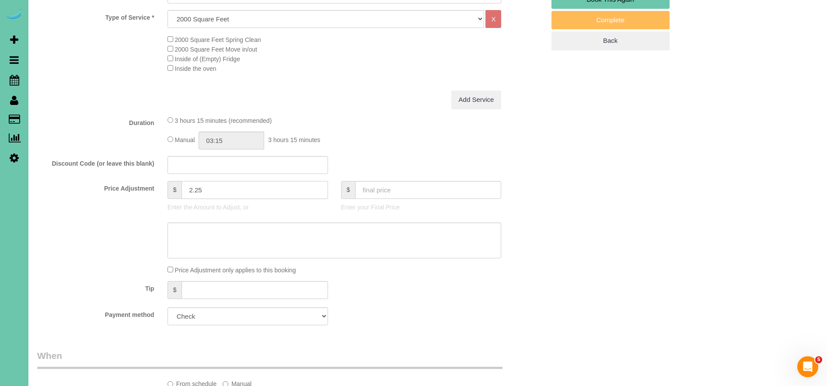
type input "2.25"
click at [173, 273] on div "Price Adjustment only applies to this booking" at bounding box center [334, 269] width 347 height 10
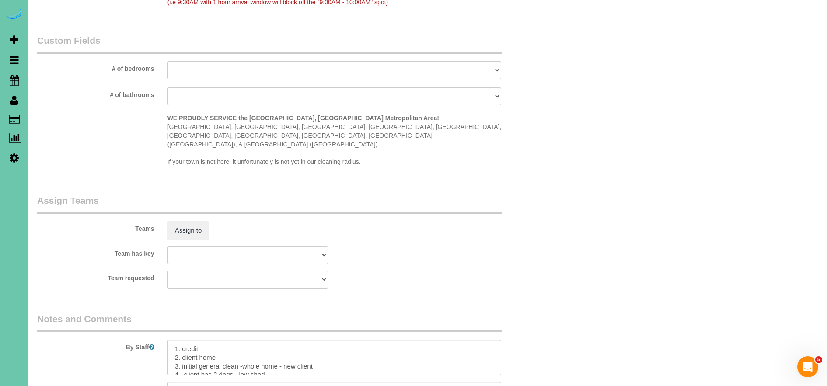
scroll to position [926, 0]
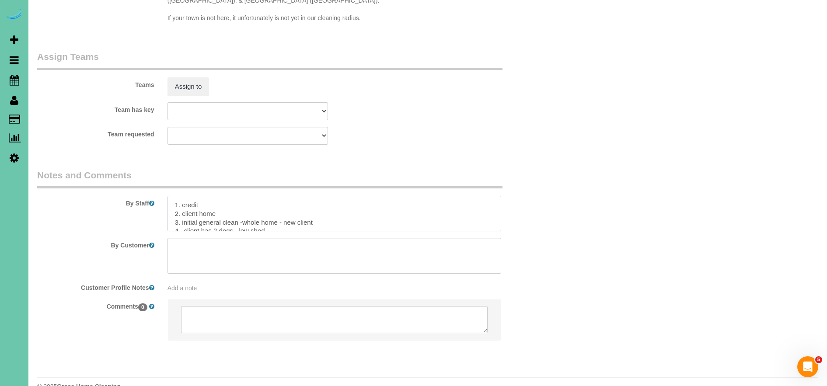
drag, startPoint x: 181, startPoint y: 203, endPoint x: 233, endPoint y: 206, distance: 52.5
click at [232, 206] on textarea at bounding box center [334, 214] width 334 height 36
drag, startPoint x: 307, startPoint y: 204, endPoint x: 195, endPoint y: 208, distance: 112.5
click at [187, 205] on textarea at bounding box center [334, 214] width 334 height 36
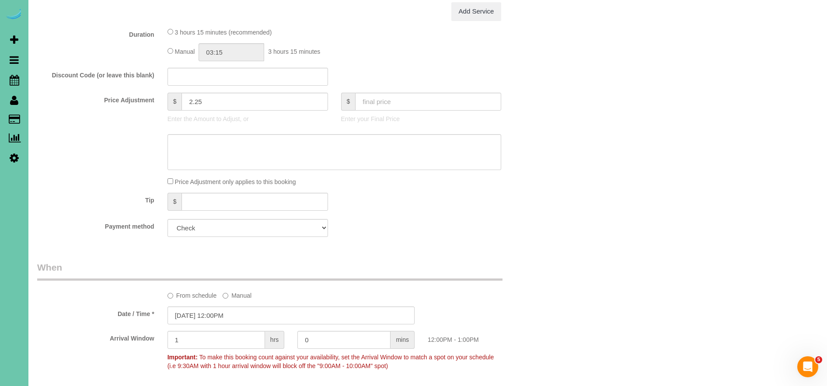
scroll to position [437, 0]
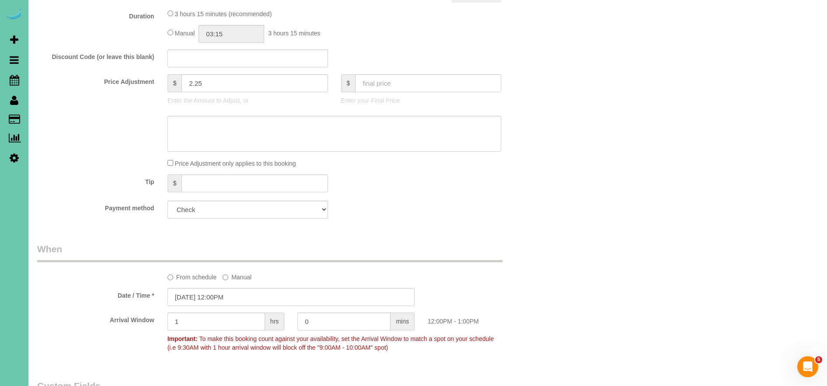
type textarea "1. credit 2. client home 3. biweekly recurring - main floor only - basement on …"
click at [192, 141] on textarea at bounding box center [334, 134] width 334 height 36
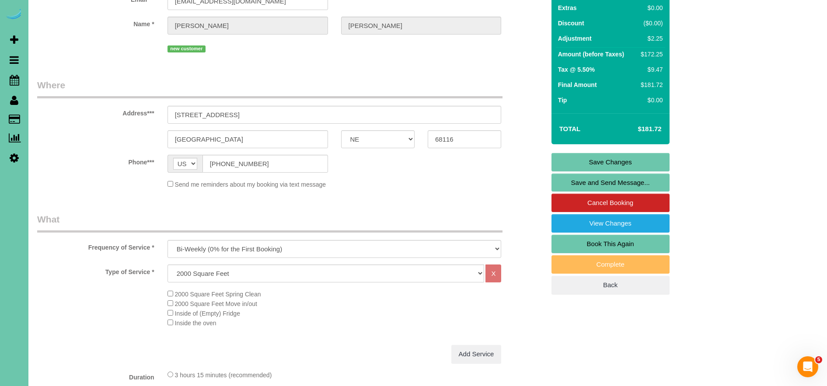
scroll to position [25, 0]
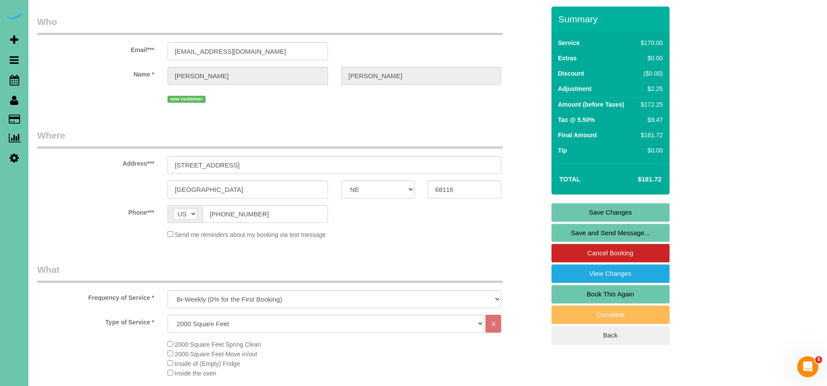
type textarea "basement on demand for $92.75"
click at [631, 210] on link "Save Changes" at bounding box center [610, 212] width 118 height 18
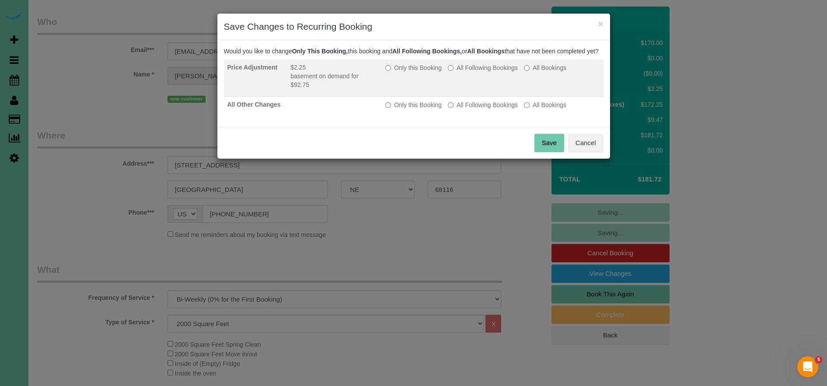
click at [466, 72] on label "All Following Bookings" at bounding box center [483, 67] width 70 height 9
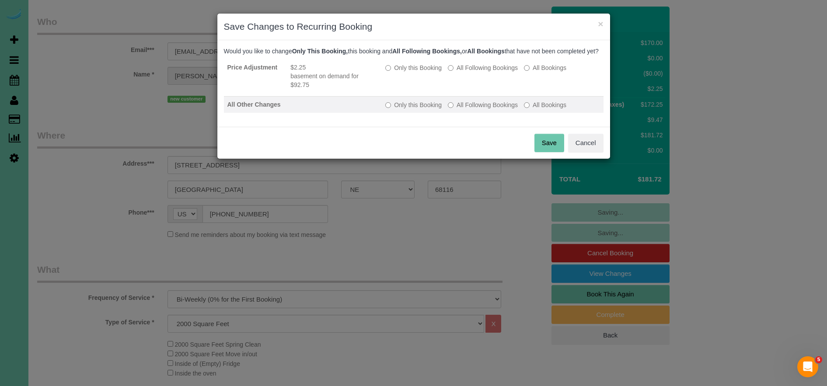
drag, startPoint x: 468, startPoint y: 116, endPoint x: 476, endPoint y: 118, distance: 8.3
click at [468, 109] on label "All Following Bookings" at bounding box center [483, 105] width 70 height 9
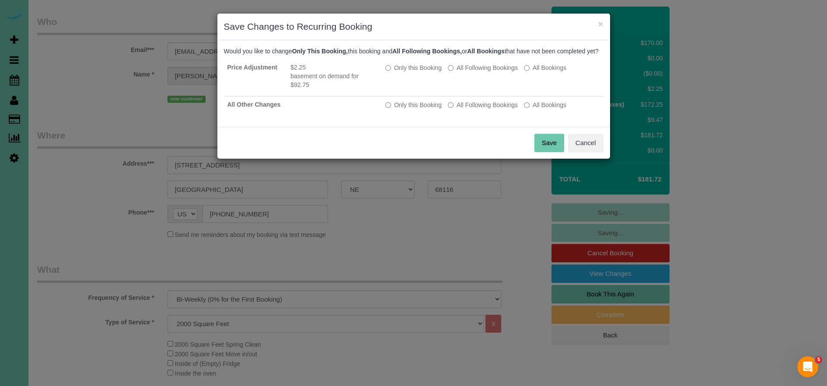
click at [546, 149] on button "Save" at bounding box center [549, 143] width 30 height 18
